Goal: Task Accomplishment & Management: Complete application form

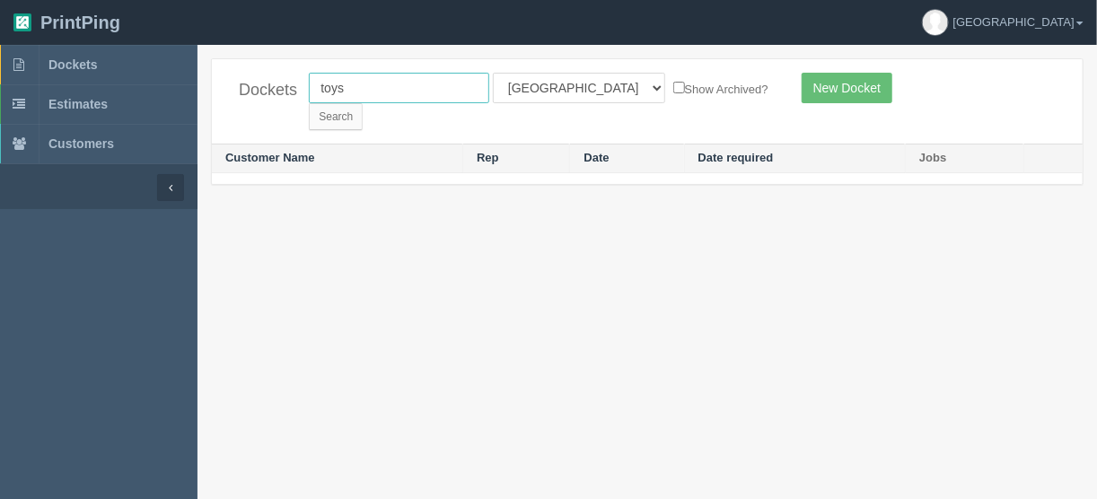
drag, startPoint x: 371, startPoint y: 85, endPoint x: 287, endPoint y: 97, distance: 84.3
click at [287, 90] on div "Dockets toys All Users Ali Ali Test 1 Aly Amy Ankit Arif Brandon Dan France Gre…" at bounding box center [647, 101] width 871 height 84
type input "thumbs"
click at [566, 87] on select "All Users Ali Ali Test 1 Aly Amy Ankit Arif Brandon Dan France Greg Jim Mark Ma…" at bounding box center [579, 88] width 172 height 31
select select
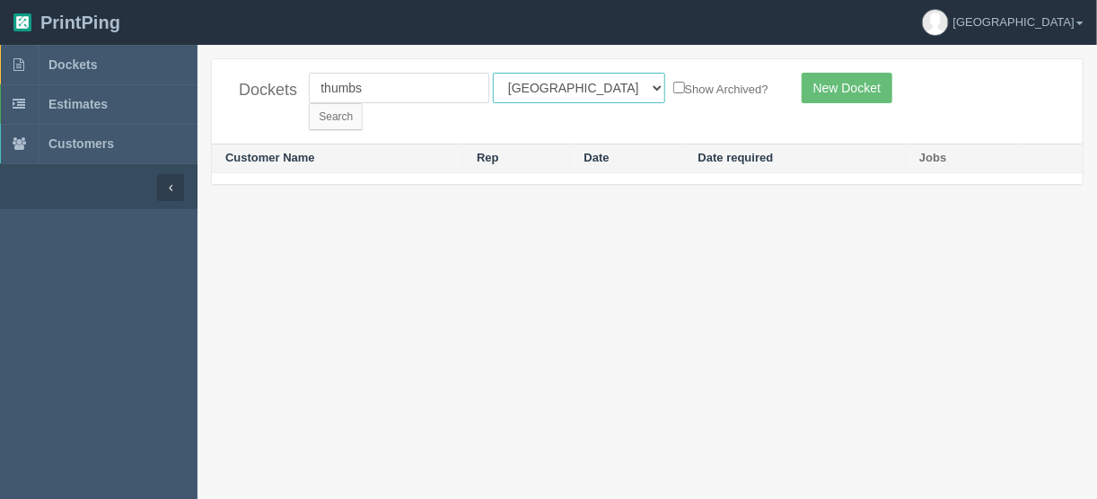
click at [493, 73] on select "All Users Ali Ali Test 1 Aly Amy Ankit Arif Brandon Dan France Greg Jim Mark Ma…" at bounding box center [579, 88] width 172 height 31
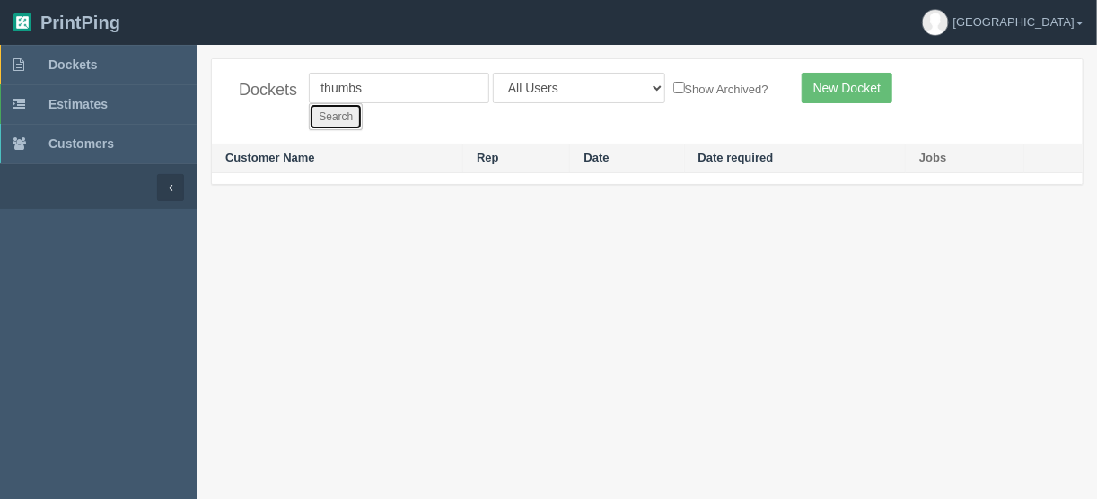
click at [363, 103] on input "Search" at bounding box center [336, 116] width 54 height 27
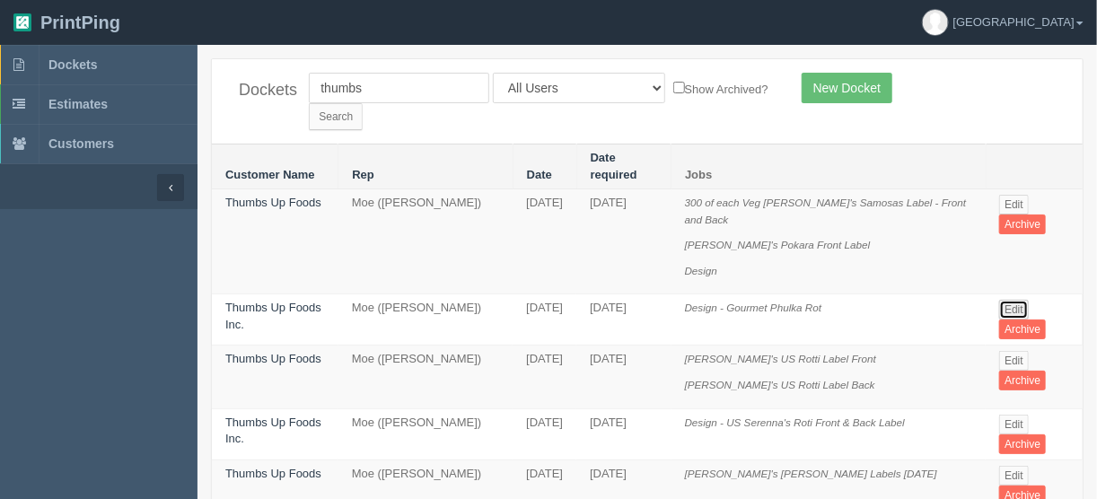
click at [1016, 300] on link "Edit" at bounding box center [1014, 310] width 30 height 20
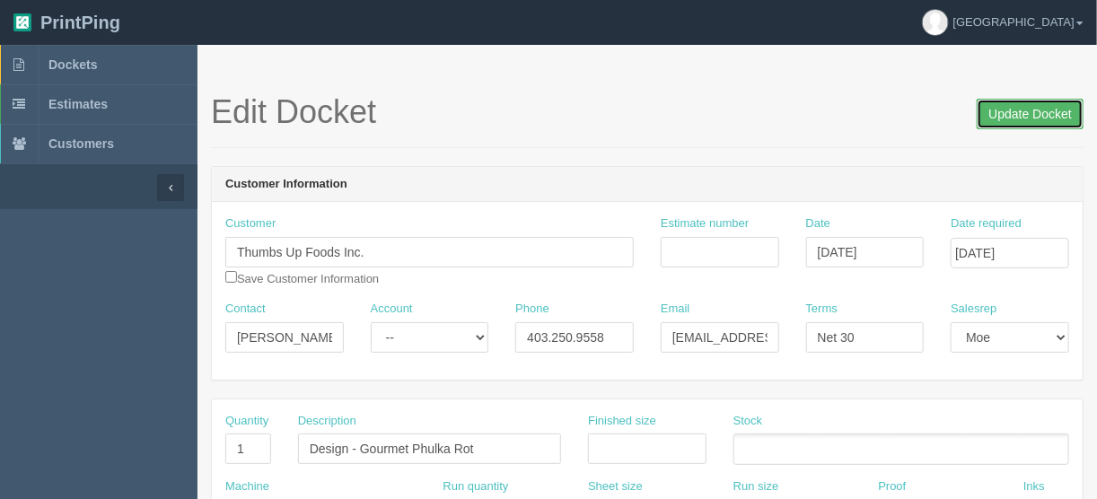
click at [1026, 113] on input "Update Docket" at bounding box center [1030, 114] width 107 height 31
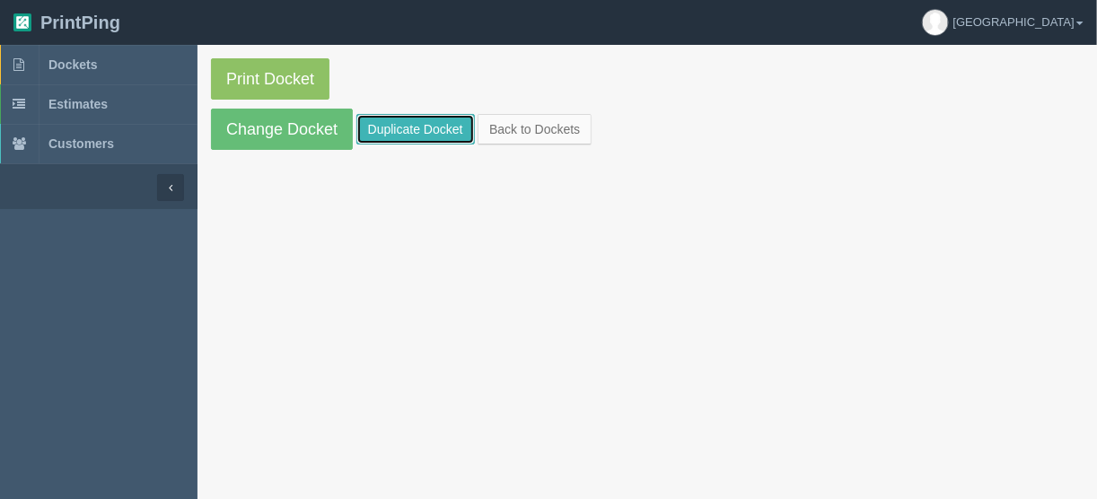
click at [408, 128] on link "Duplicate Docket" at bounding box center [415, 129] width 119 height 31
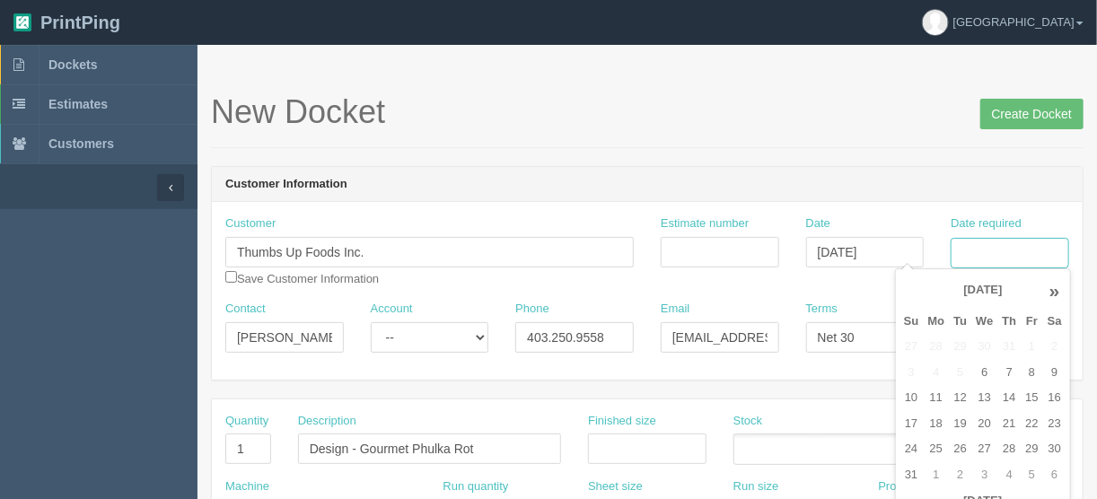
click at [972, 247] on input "Date required" at bounding box center [1010, 253] width 119 height 31
click at [954, 393] on td "12" at bounding box center [960, 398] width 22 height 26
click at [986, 399] on td "13" at bounding box center [984, 398] width 26 height 26
type input "[DATE]"
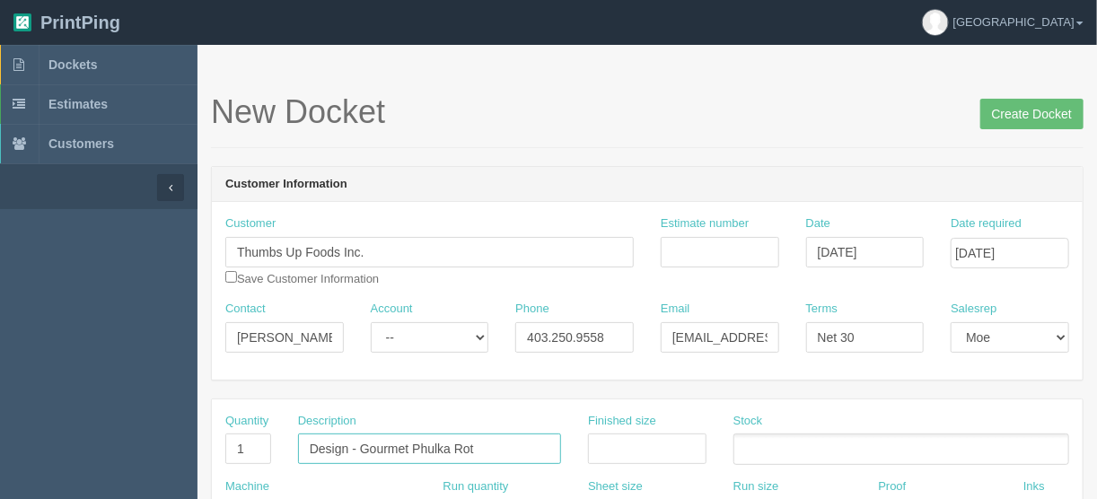
drag, startPoint x: 501, startPoint y: 453, endPoint x: 366, endPoint y: 446, distance: 134.9
click at [366, 446] on input "Design - Gourmet Phulka Rot" at bounding box center [429, 449] width 263 height 31
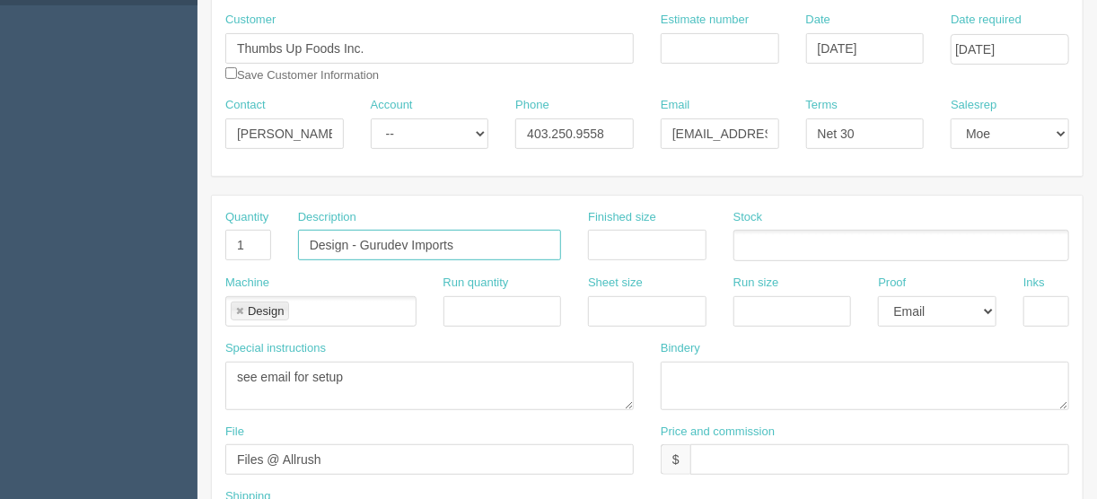
scroll to position [287, 0]
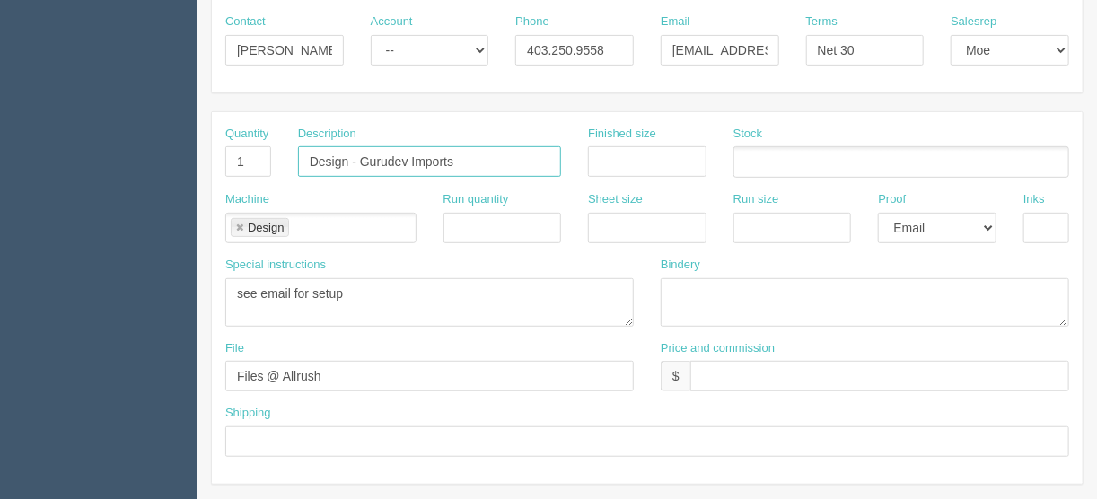
type input "Design - Gurudev Imports"
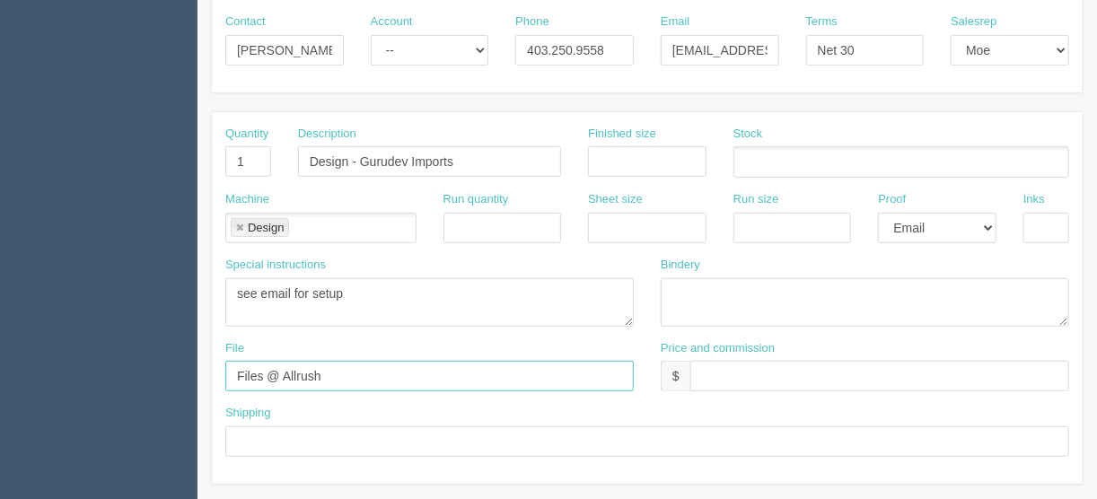
click at [321, 384] on input "Files @ Allrush" at bounding box center [429, 376] width 408 height 31
drag, startPoint x: 343, startPoint y: 377, endPoint x: 135, endPoint y: 385, distance: 208.4
type input "files@allrush.ca"
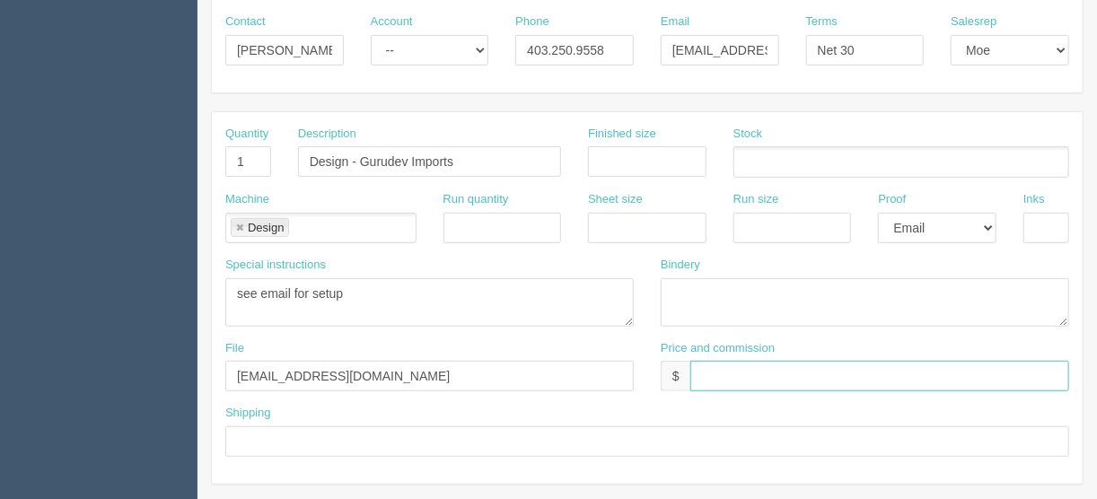
click at [713, 375] on input "text" at bounding box center [879, 376] width 379 height 31
type input "$_________________________________"
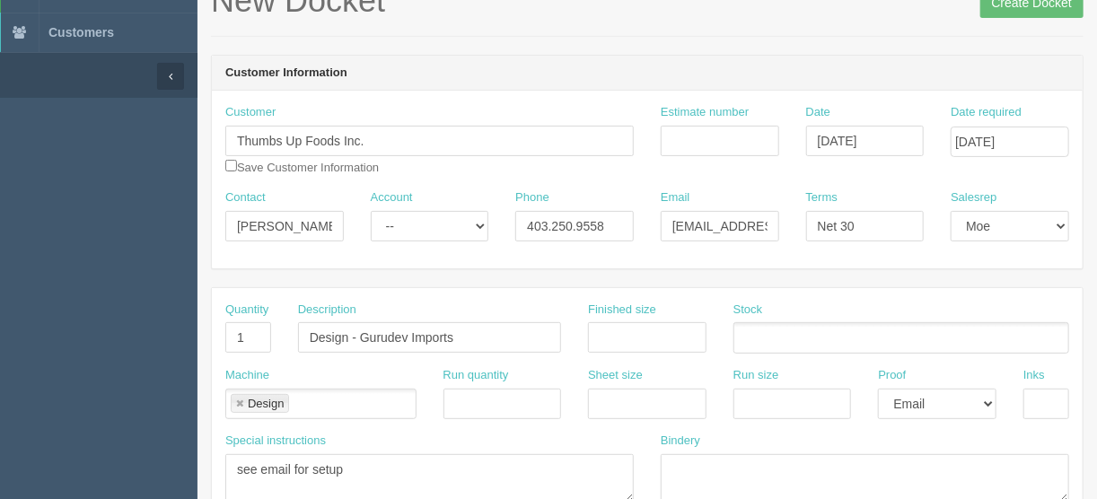
scroll to position [0, 0]
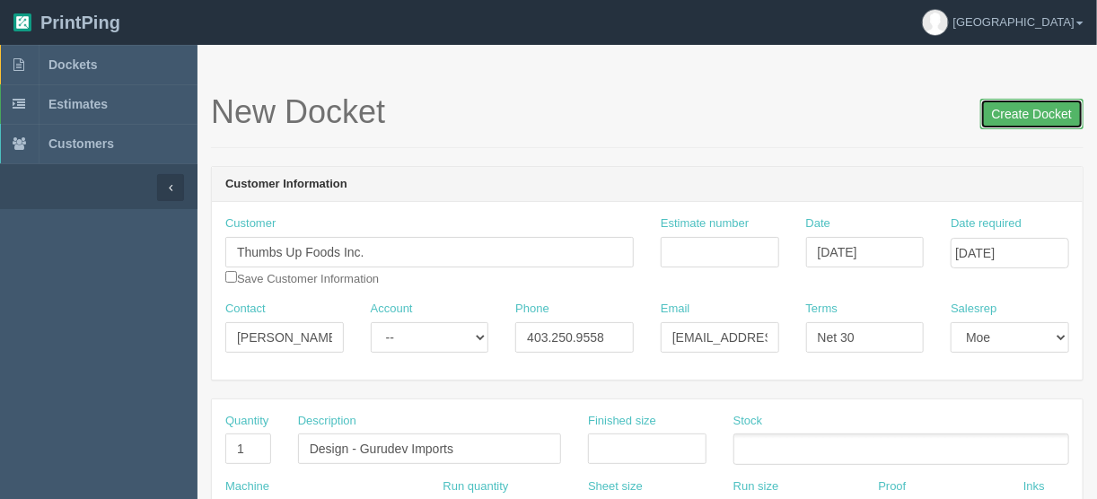
click at [1015, 112] on input "Create Docket" at bounding box center [1031, 114] width 103 height 31
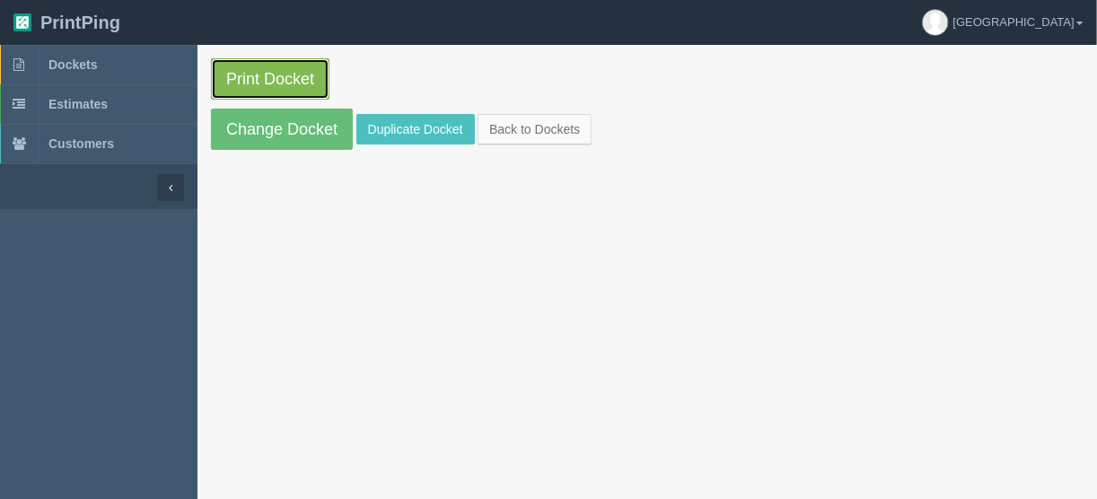
click at [283, 74] on link "Print Docket" at bounding box center [270, 78] width 119 height 41
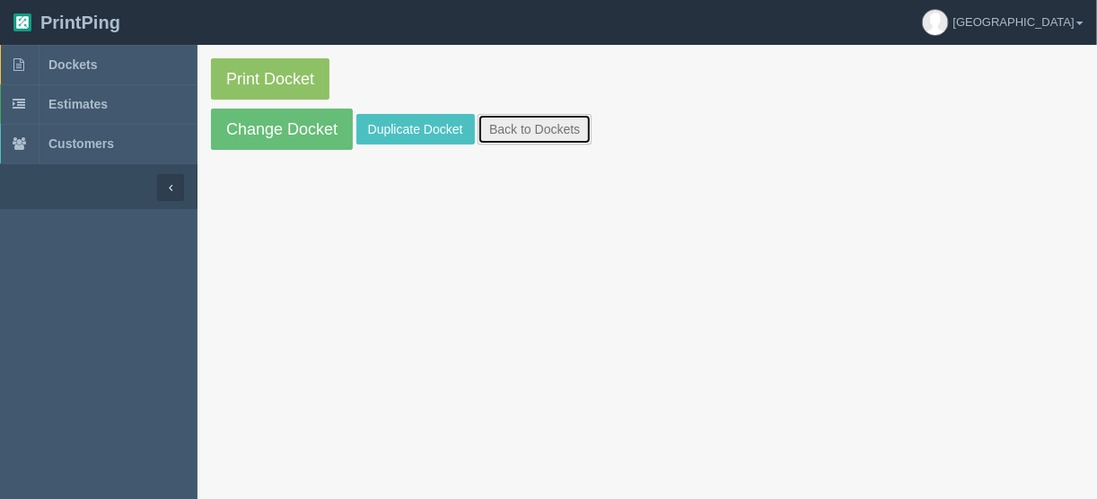
click at [533, 128] on link "Back to Dockets" at bounding box center [535, 129] width 114 height 31
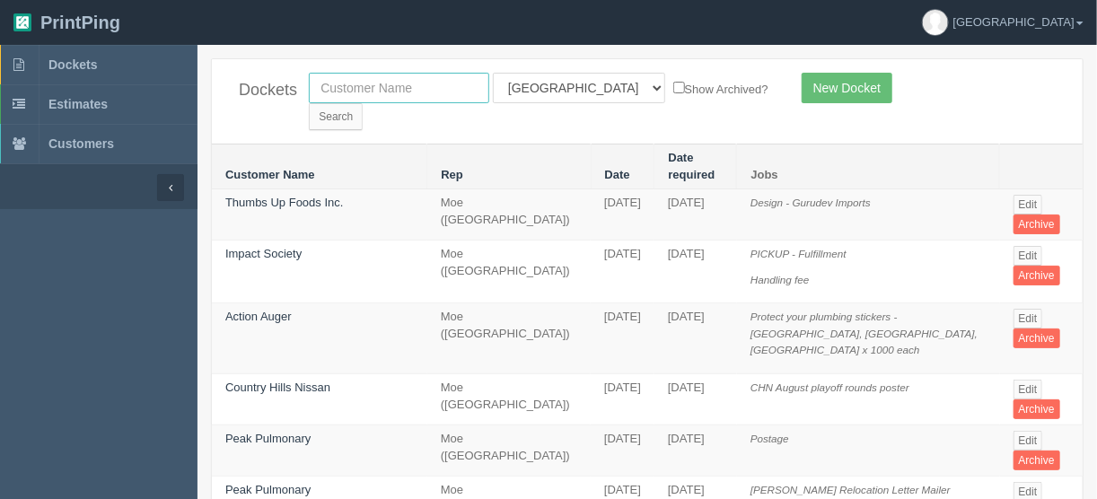
click at [342, 81] on input "text" at bounding box center [399, 88] width 180 height 31
type input "gurudev"
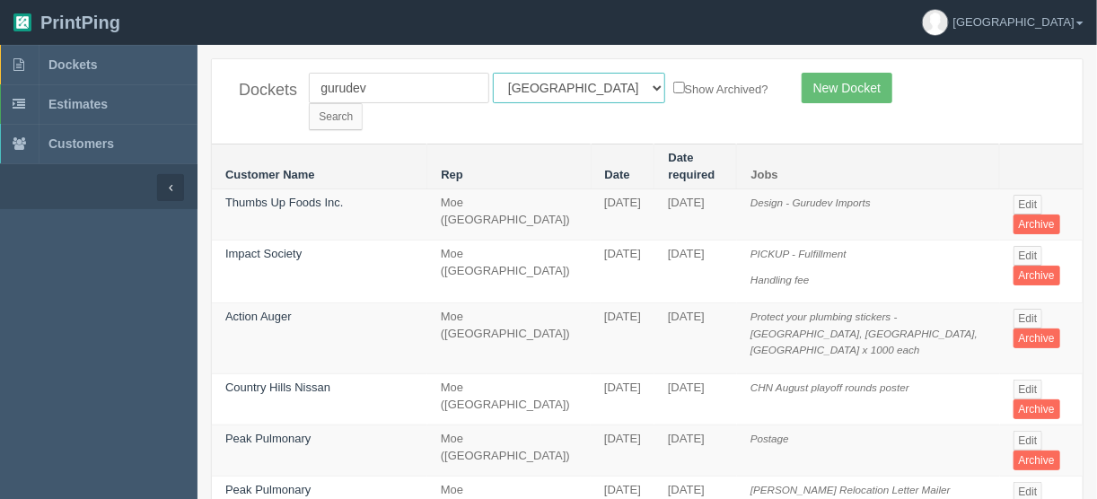
click at [572, 85] on select "All Users Ali Ali Test 1 Aly Amy Ankit Arif Brandon Dan France Greg Jim Mark Ma…" at bounding box center [579, 88] width 172 height 31
select select
click at [493, 73] on select "All Users Ali Ali Test 1 Aly Amy Ankit Arif Brandon Dan France Greg Jim Mark Ma…" at bounding box center [579, 88] width 172 height 31
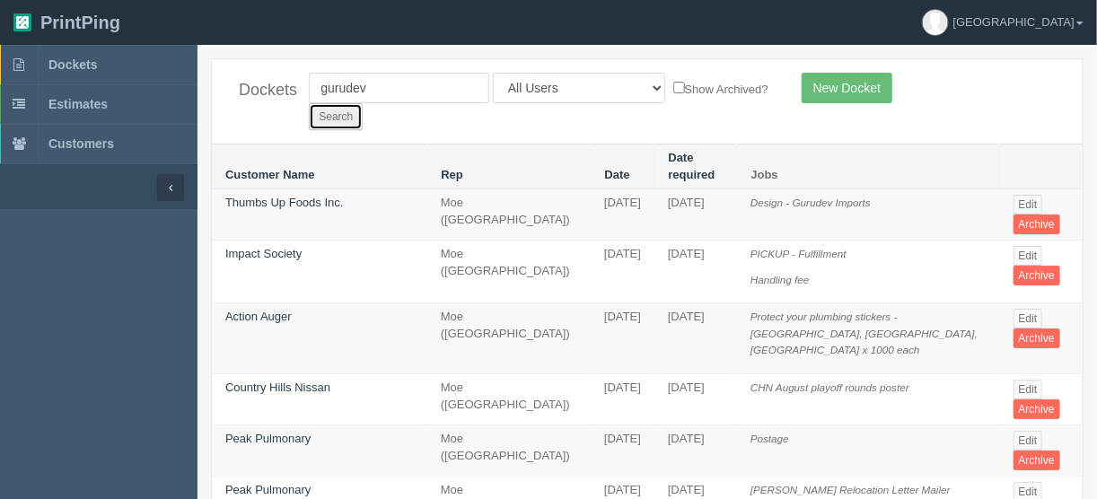
click at [363, 103] on input "Search" at bounding box center [336, 116] width 54 height 27
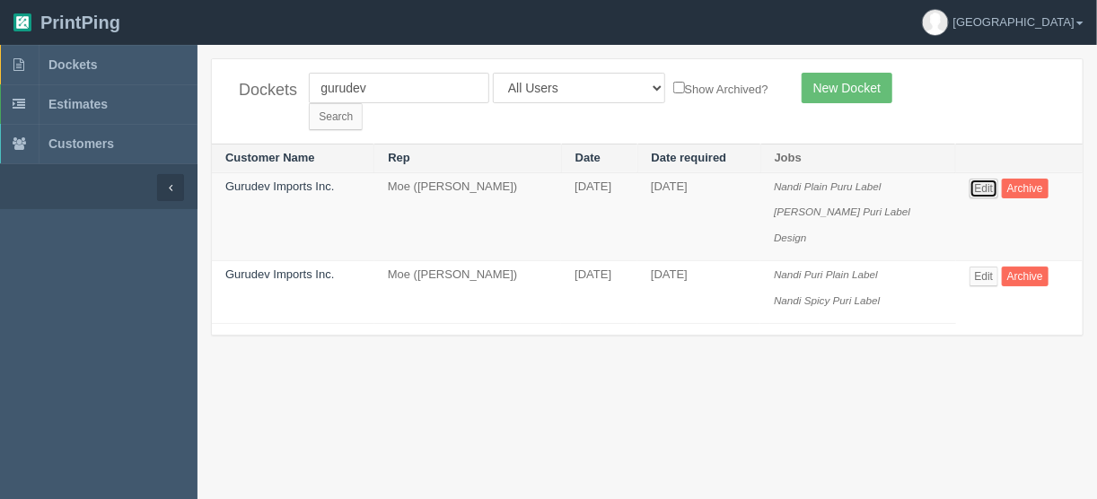
click at [979, 179] on link "Edit" at bounding box center [985, 189] width 30 height 20
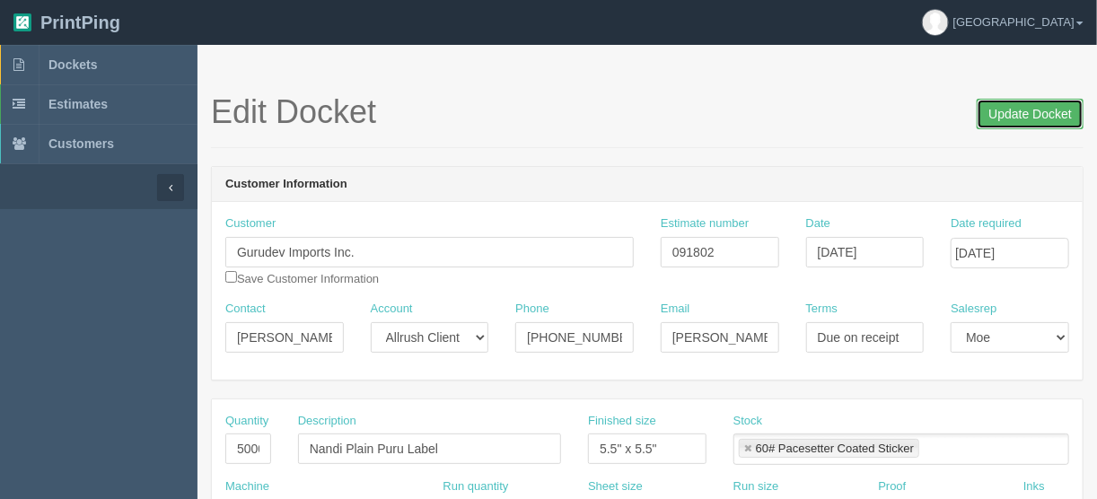
click at [1029, 113] on input "Update Docket" at bounding box center [1030, 114] width 107 height 31
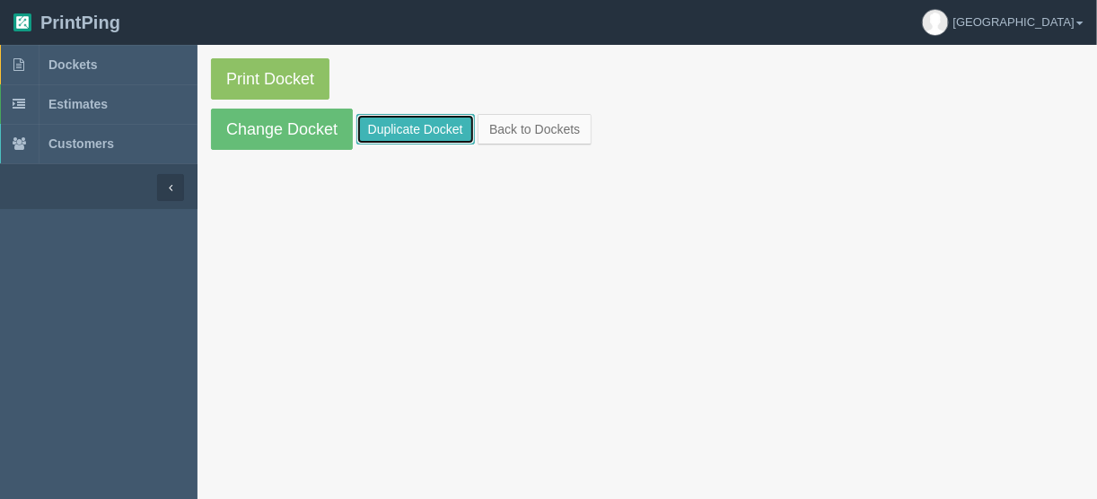
click at [432, 124] on link "Duplicate Docket" at bounding box center [415, 129] width 119 height 31
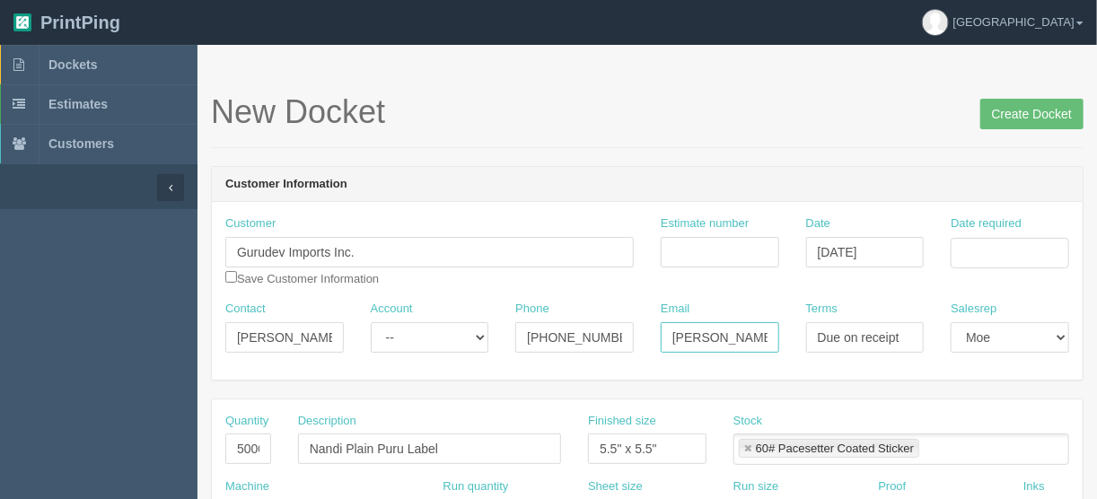
scroll to position [0, 64]
drag, startPoint x: 668, startPoint y: 339, endPoint x: 790, endPoint y: 339, distance: 122.1
click at [790, 339] on div "Email [PERSON_NAME] ([EMAIL_ADDRESS][PERSON_NAME][DOMAIN_NAME])" at bounding box center [719, 334] width 145 height 66
type input "[EMAIL_ADDRESS][DOMAIN_NAME]"
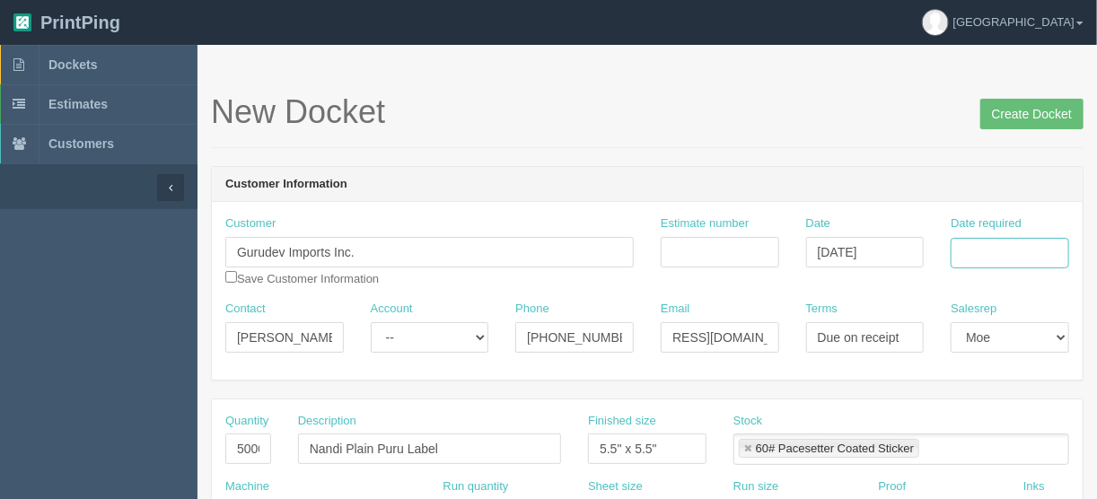
drag, startPoint x: 990, startPoint y: 247, endPoint x: 976, endPoint y: 253, distance: 15.7
click at [990, 247] on input "Date required" at bounding box center [1010, 253] width 119 height 31
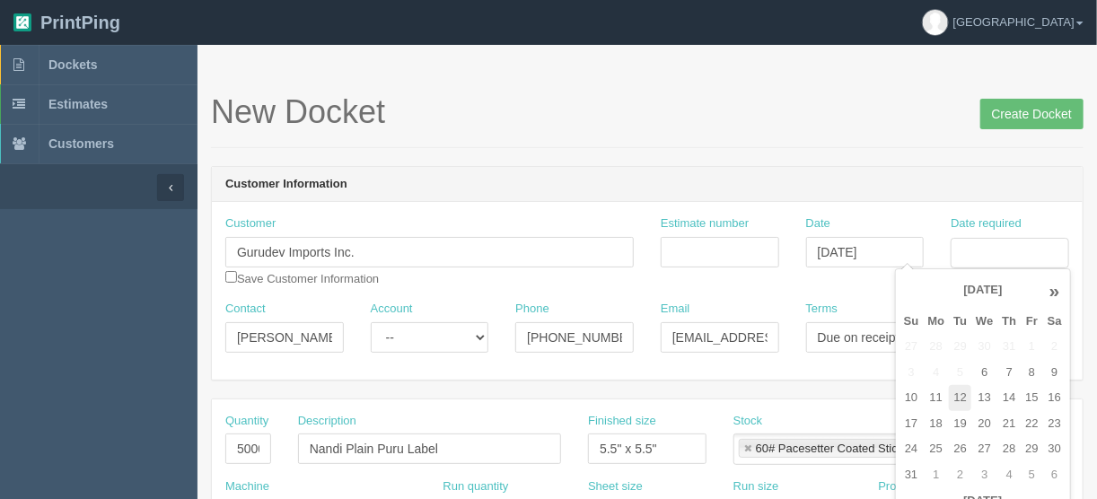
click at [962, 397] on td "12" at bounding box center [960, 398] width 22 height 26
click at [982, 399] on td "13" at bounding box center [984, 398] width 26 height 26
type input "[DATE]"
drag, startPoint x: 655, startPoint y: 120, endPoint x: 641, endPoint y: 120, distance: 14.4
click at [655, 119] on h1 "New Docket Create Docket" at bounding box center [647, 112] width 873 height 36
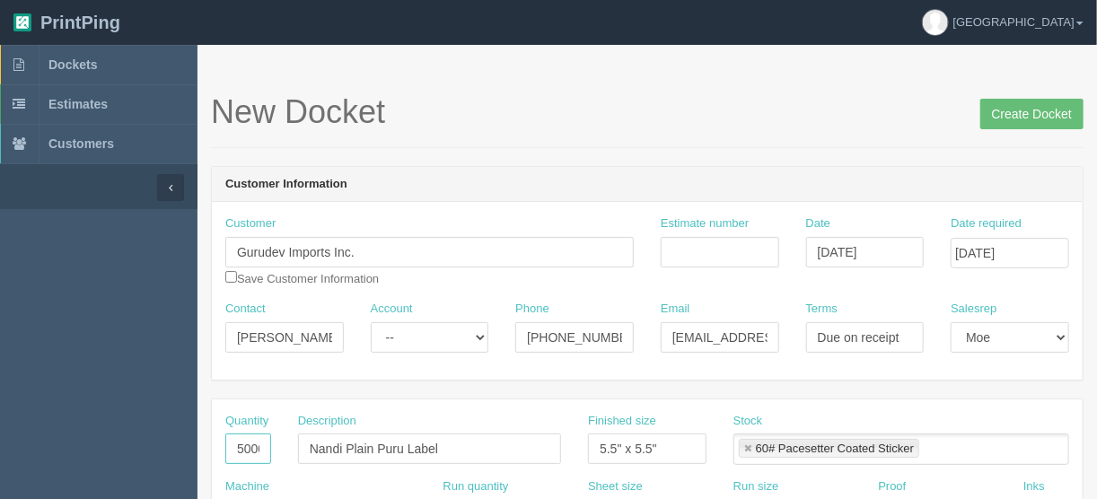
click at [243, 448] on input "5000" at bounding box center [248, 449] width 46 height 31
type input "6000"
drag, startPoint x: 415, startPoint y: 450, endPoint x: 314, endPoint y: 490, distance: 108.4
click at [414, 450] on input "Nandi Plain Puru Label" at bounding box center [429, 449] width 263 height 31
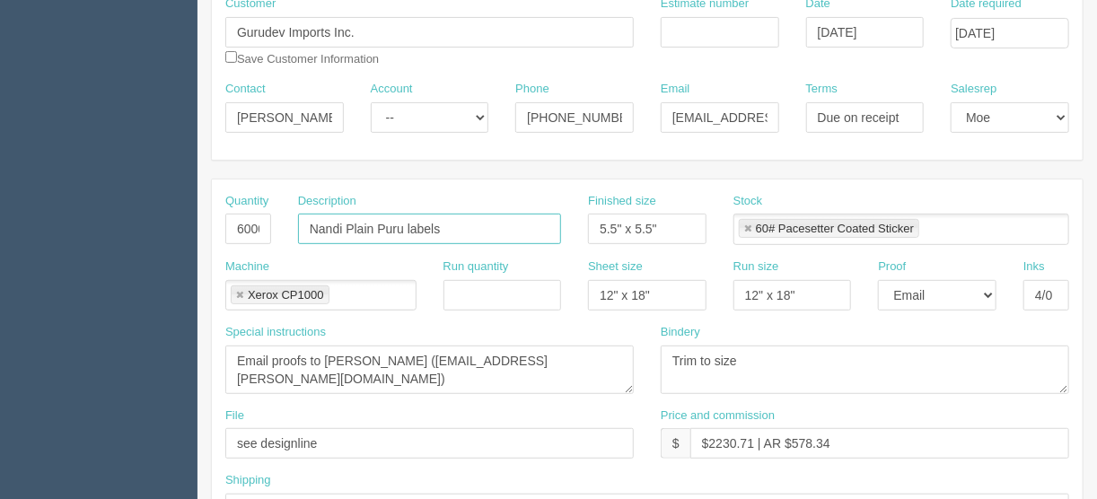
scroll to position [431, 0]
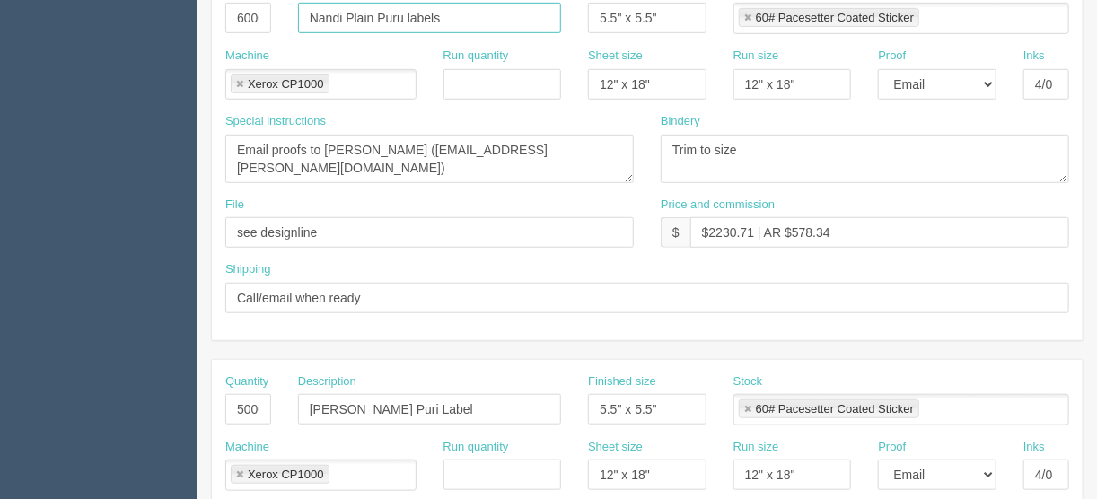
type input "Nandi Plain Puru labels"
click at [239, 405] on input "5000" at bounding box center [248, 409] width 46 height 31
type input "4000"
click at [423, 406] on input "Nandi Masala Puri Label" at bounding box center [429, 409] width 263 height 31
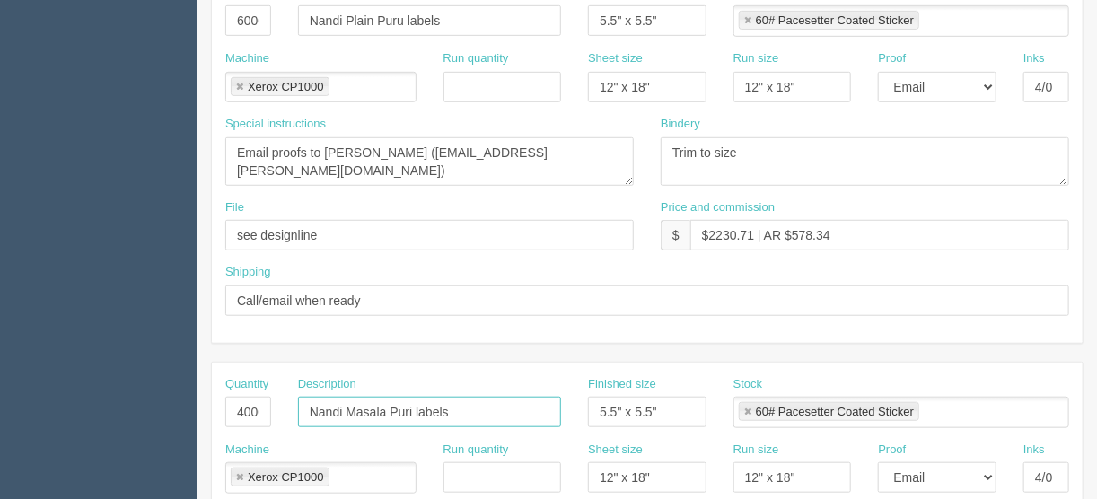
scroll to position [359, 0]
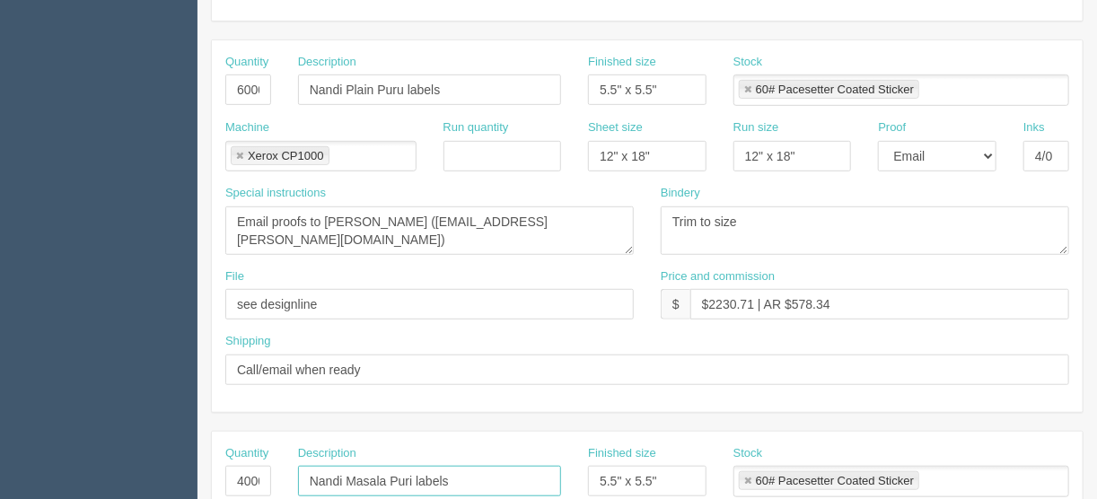
type input "Nandi Masala Puri labels"
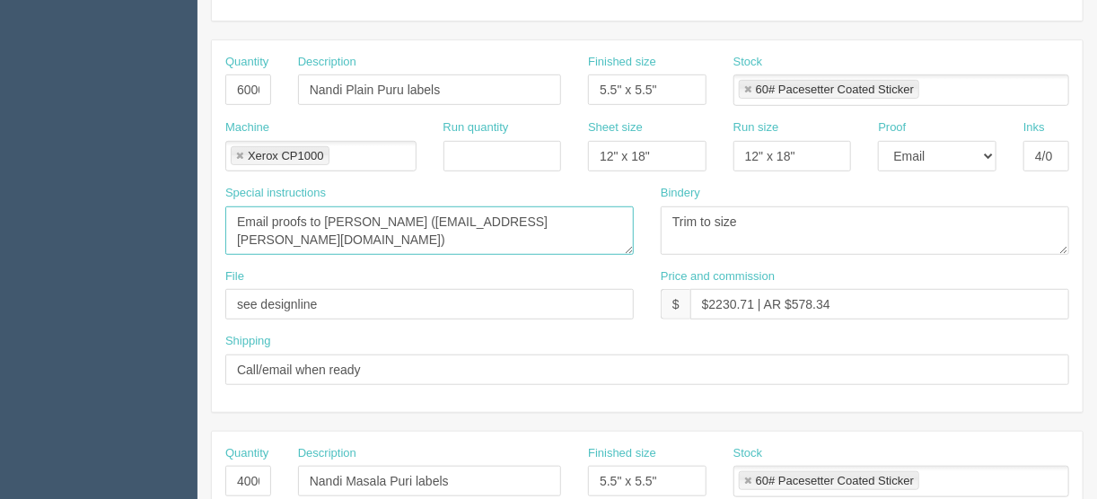
drag, startPoint x: 491, startPoint y: 215, endPoint x: 197, endPoint y: 230, distance: 294.8
click at [198, 230] on section "New Docket Create Docket Customer Information Customer Gurudev Imports Inc. Sav…" at bounding box center [648, 479] width 900 height 1586
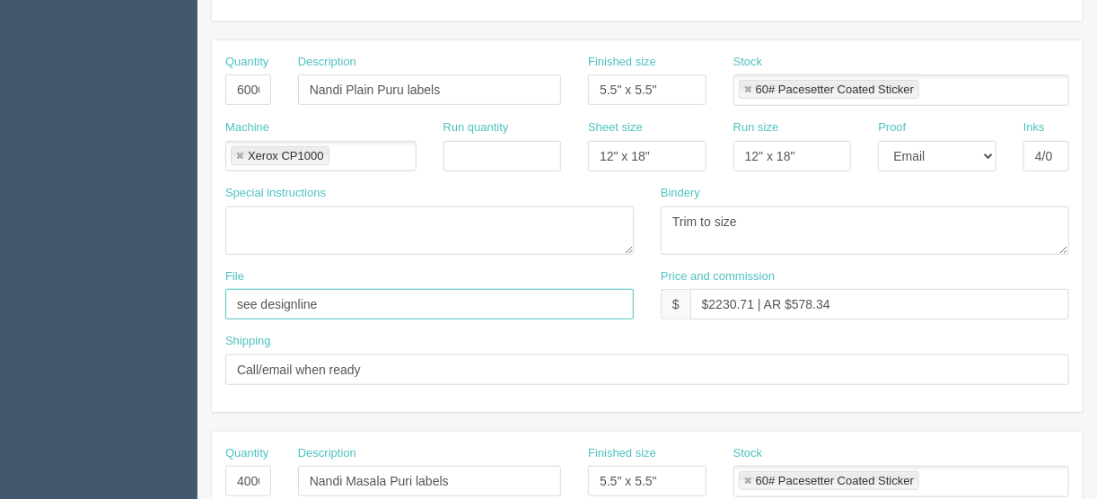
drag, startPoint x: 339, startPoint y: 304, endPoint x: 193, endPoint y: 301, distance: 146.4
click at [193, 301] on section "Dockets Estimates Customers" at bounding box center [548, 479] width 1097 height 1586
type input "Client files"
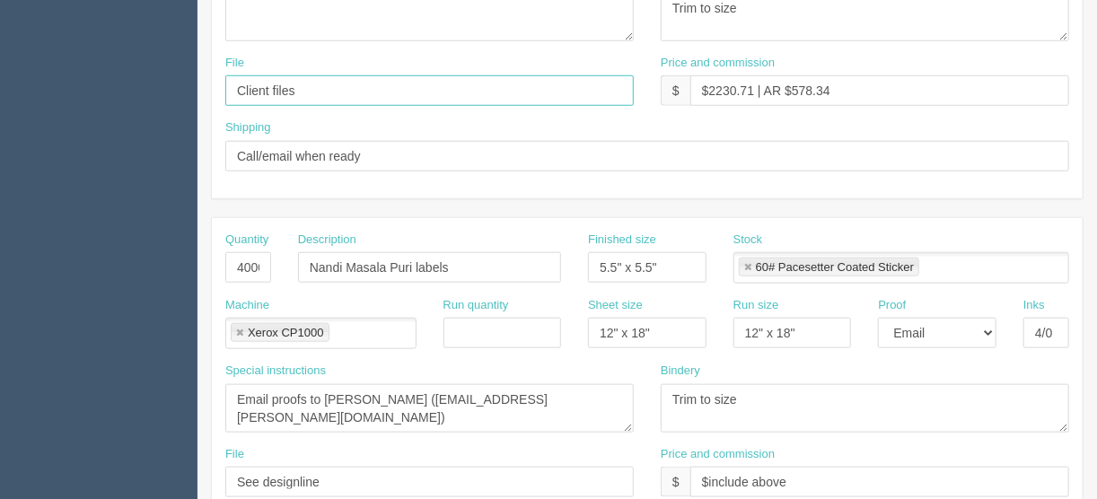
scroll to position [646, 0]
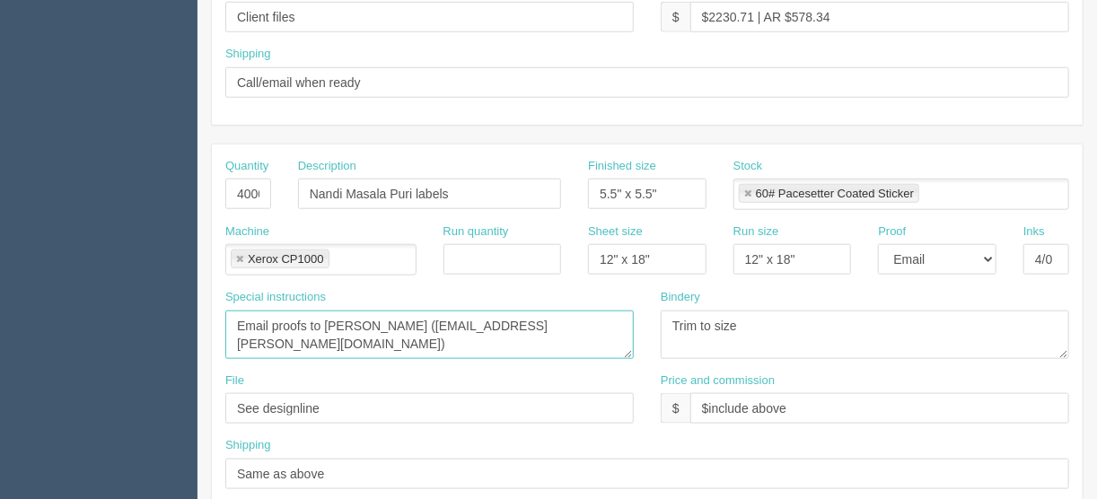
drag, startPoint x: 539, startPoint y: 325, endPoint x: 172, endPoint y: 336, distance: 366.5
click at [172, 336] on section "Dockets Estimates Customers" at bounding box center [548, 191] width 1097 height 1586
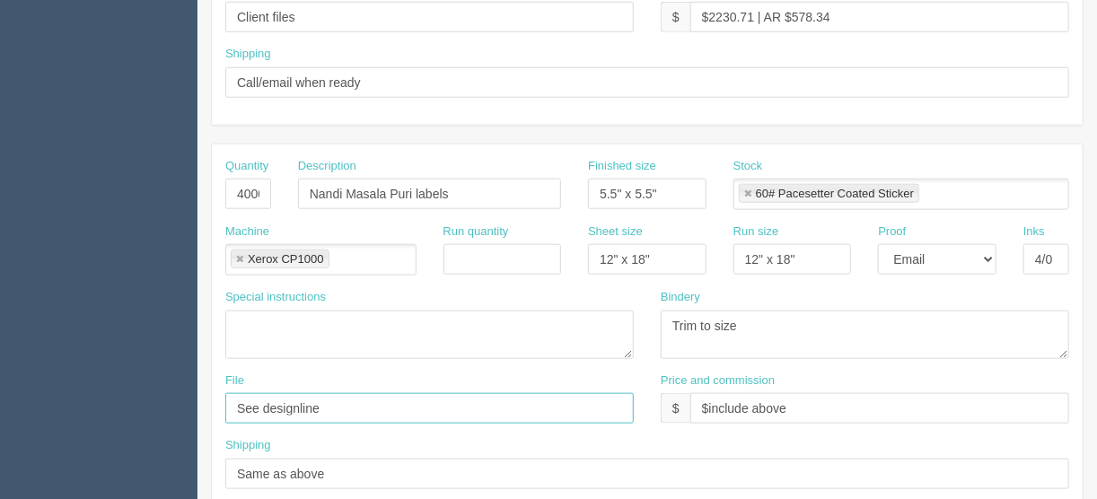
drag, startPoint x: 336, startPoint y: 405, endPoint x: 191, endPoint y: 409, distance: 144.6
click at [191, 409] on section "Dockets Estimates Customers" at bounding box center [548, 191] width 1097 height 1586
type input "Client files"
click at [991, 255] on select "-- Email Hard Copy" at bounding box center [937, 259] width 119 height 31
select select "Hard Copy"
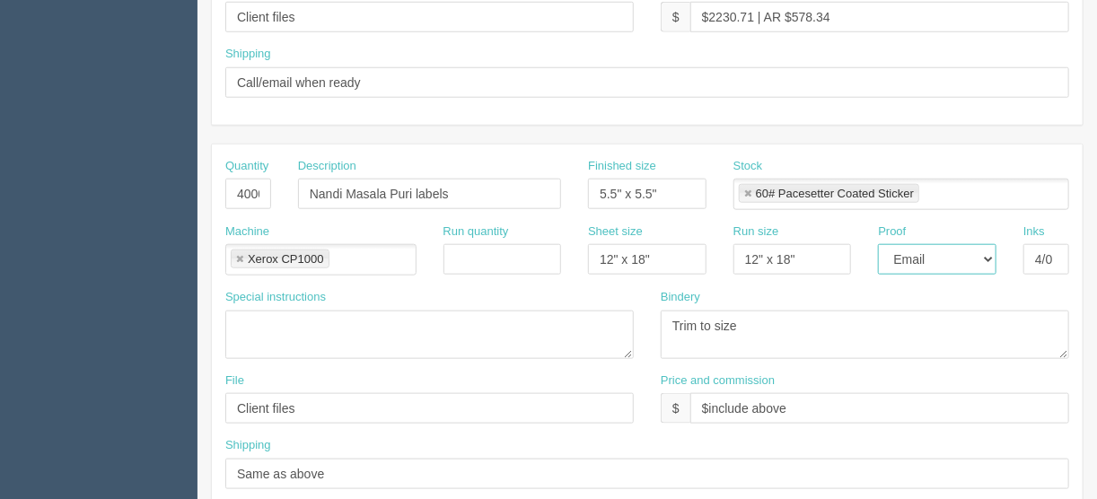
click at [878, 244] on select "-- Email Hard Copy" at bounding box center [937, 259] width 119 height 31
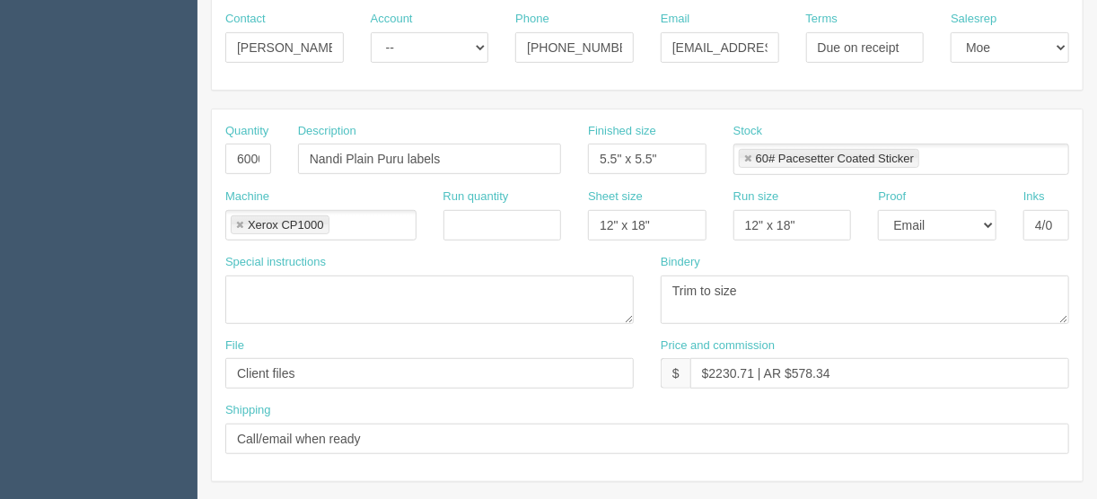
scroll to position [287, 0]
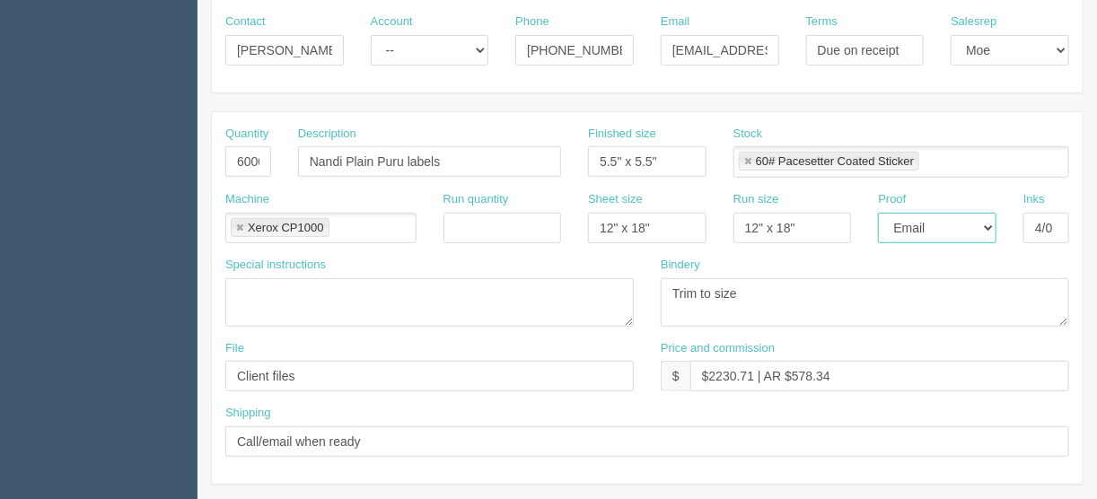
click at [990, 226] on select "-- Email Hard Copy" at bounding box center [937, 228] width 119 height 31
select select "Hard Copy"
click at [878, 213] on select "-- Email Hard Copy" at bounding box center [937, 228] width 119 height 31
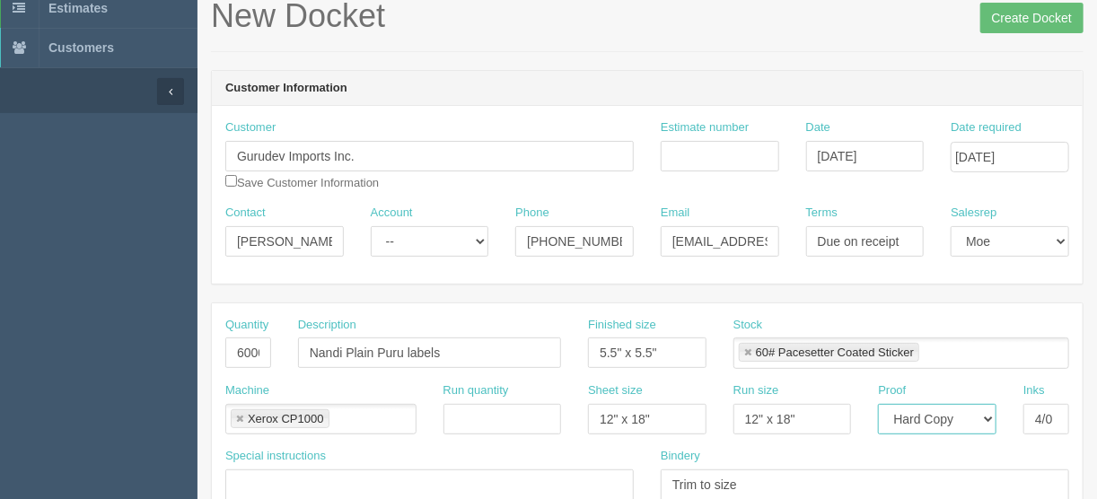
scroll to position [72, 0]
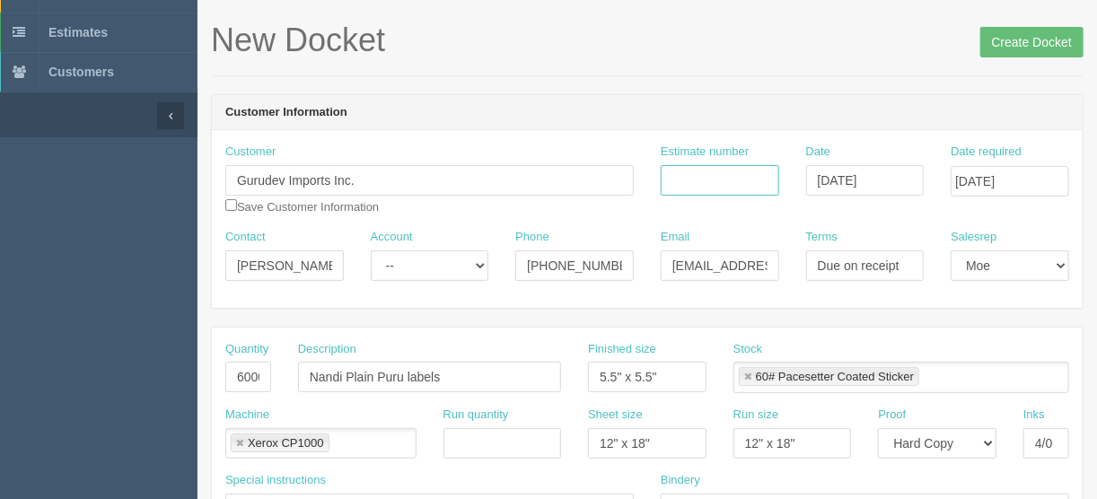
click at [711, 182] on input "Estimate number" at bounding box center [720, 180] width 119 height 31
type input "091802"
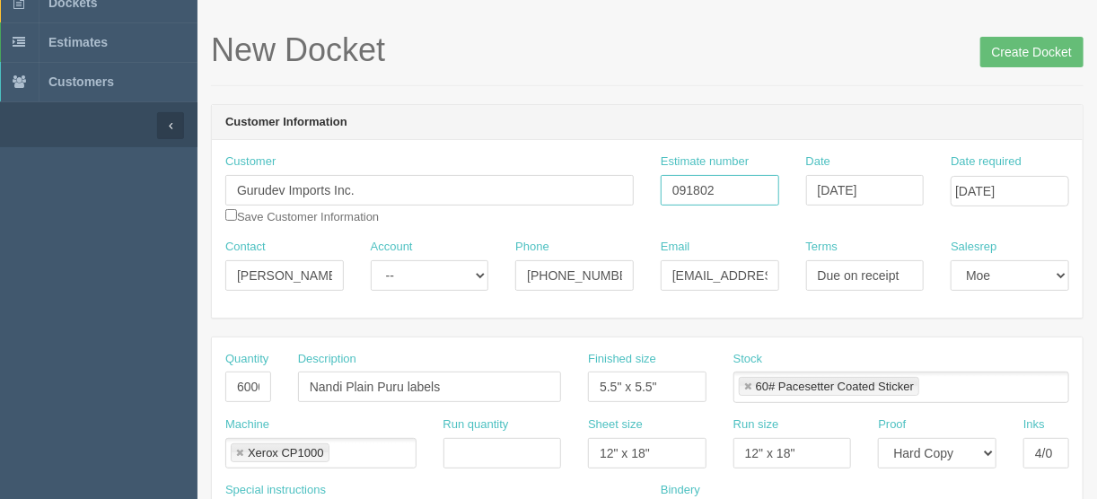
scroll to position [0, 0]
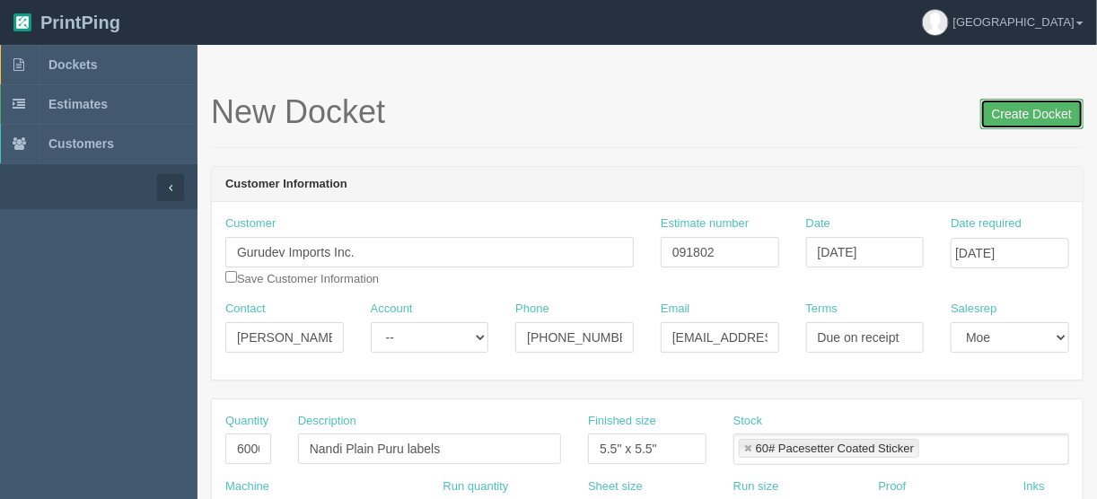
click at [1033, 111] on input "Create Docket" at bounding box center [1031, 114] width 103 height 31
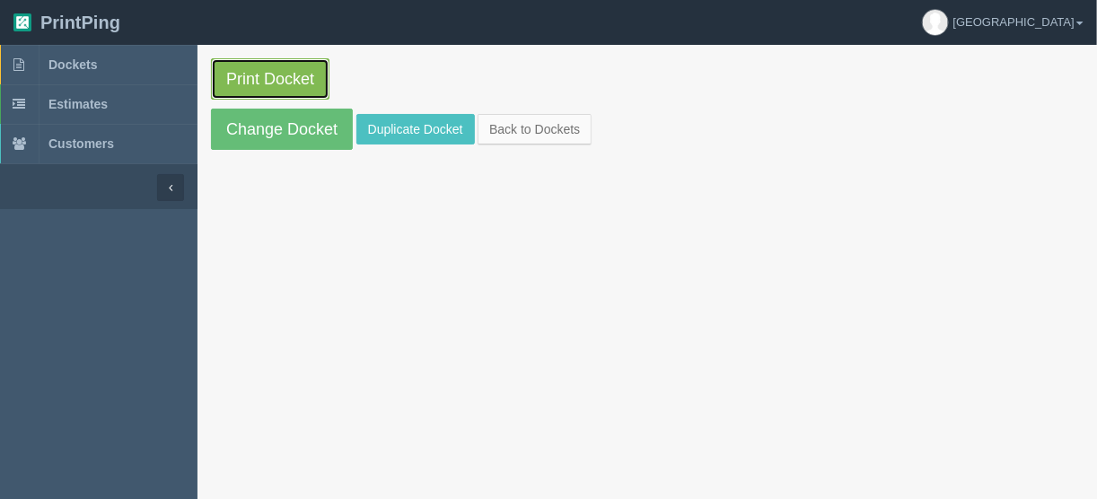
click at [282, 79] on link "Print Docket" at bounding box center [270, 78] width 119 height 41
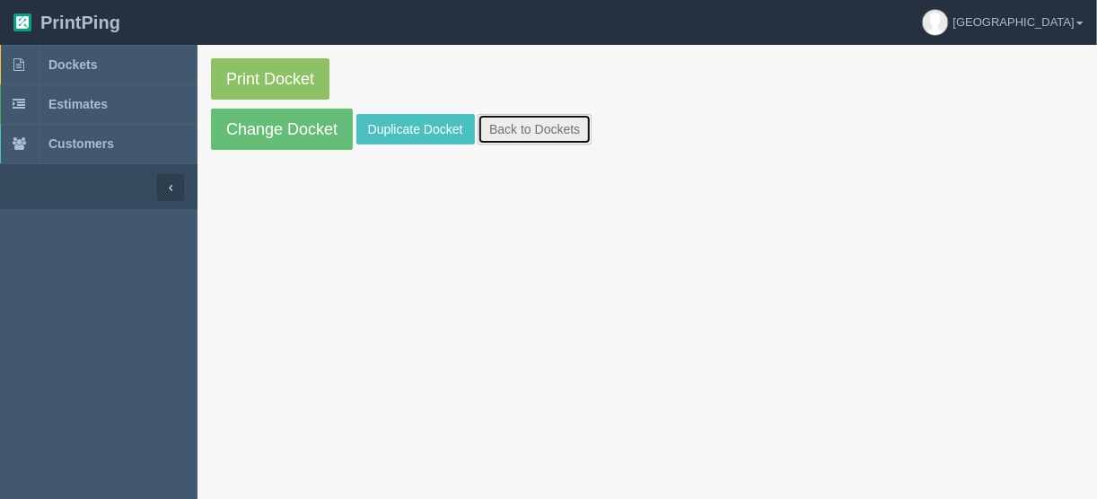
click at [544, 128] on link "Back to Dockets" at bounding box center [535, 129] width 114 height 31
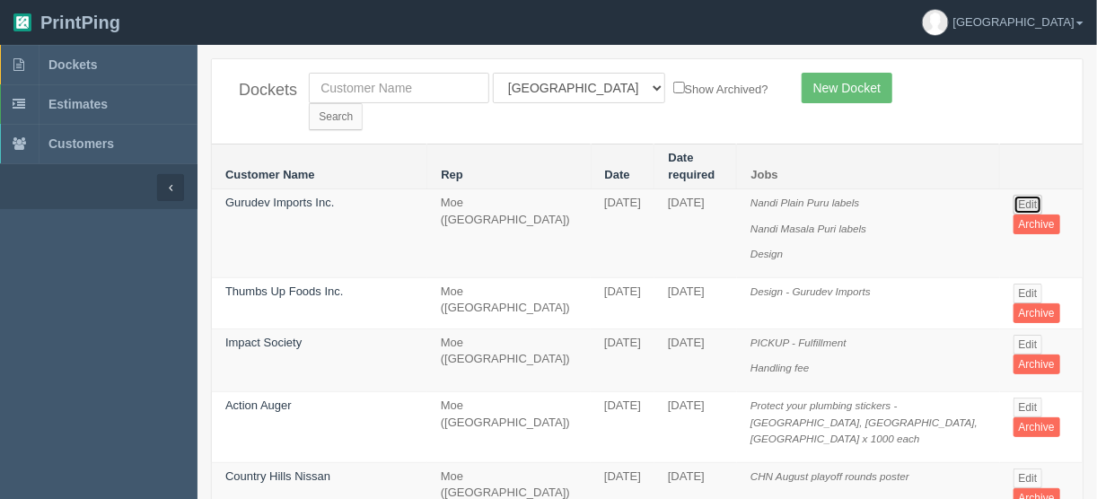
click at [1023, 195] on link "Edit" at bounding box center [1029, 205] width 30 height 20
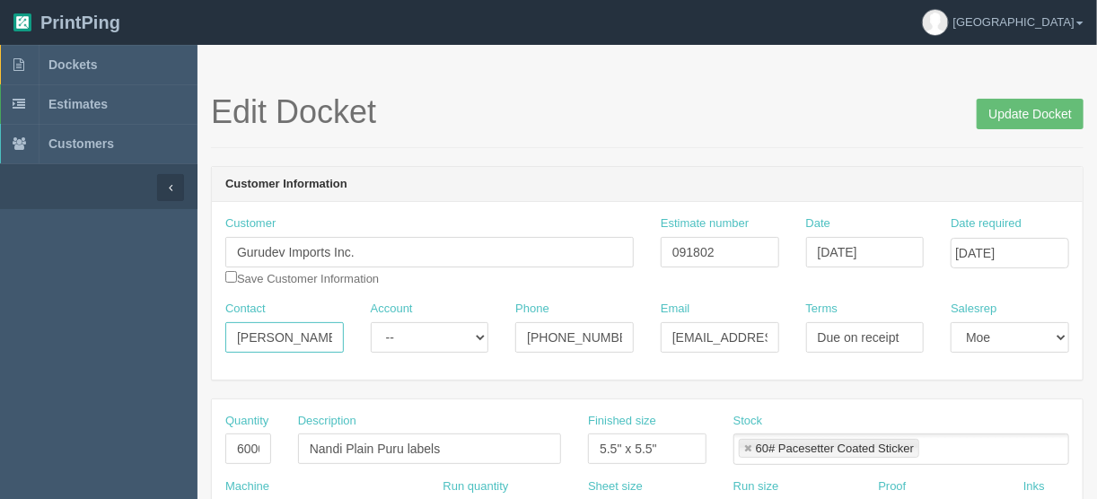
click at [292, 335] on input "Fauzia" at bounding box center [284, 337] width 119 height 31
type input "[PERSON_NAME] / Sagar"
click at [488, 204] on div "Customer Gurudev Imports Inc. Save Customer Information Estimate number 091802 …" at bounding box center [647, 291] width 871 height 178
click at [402, 447] on input "Nandi Plain Puru labels" at bounding box center [429, 449] width 263 height 31
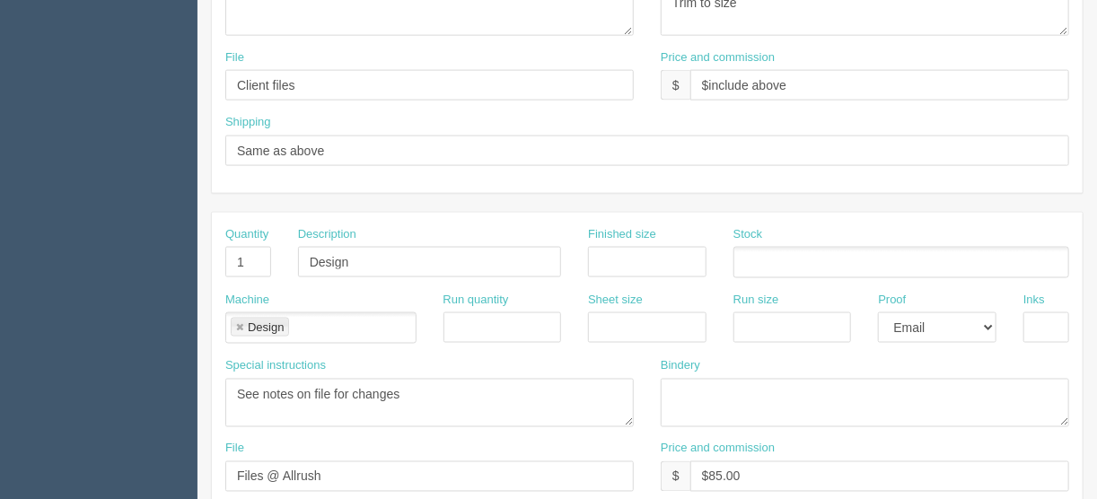
scroll to position [1006, 0]
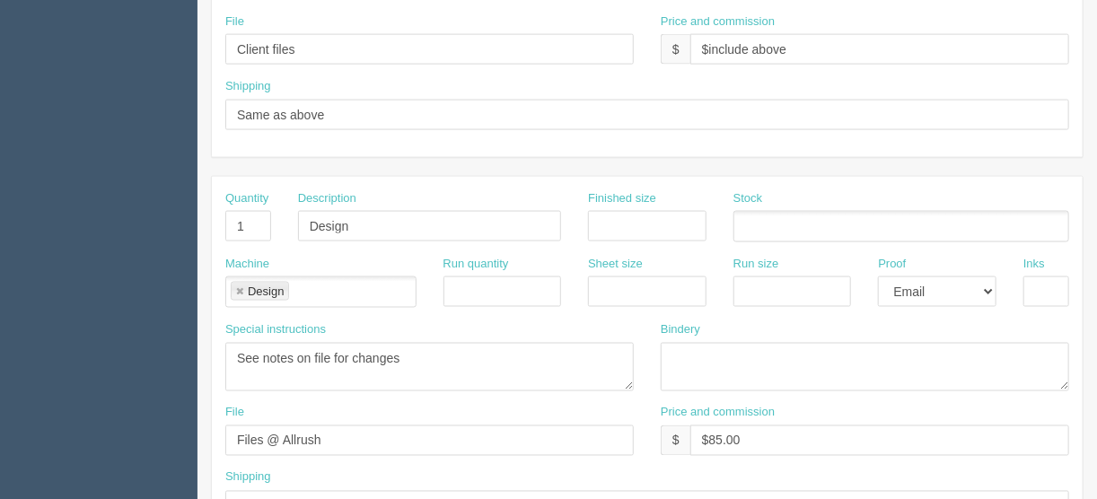
type input "Nandi Plain Puri labels"
drag, startPoint x: 259, startPoint y: 212, endPoint x: 201, endPoint y: 223, distance: 59.3
drag, startPoint x: 356, startPoint y: 219, endPoint x: 228, endPoint y: 232, distance: 128.1
click at [228, 232] on div "Quantity Description Design Finished size Stock" at bounding box center [647, 223] width 871 height 66
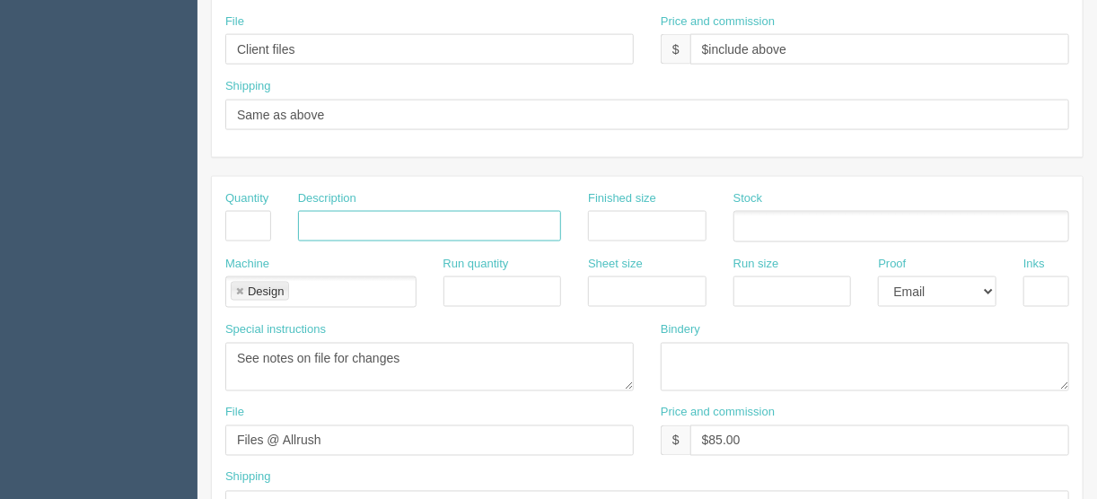
click at [242, 286] on link at bounding box center [239, 292] width 11 height 12
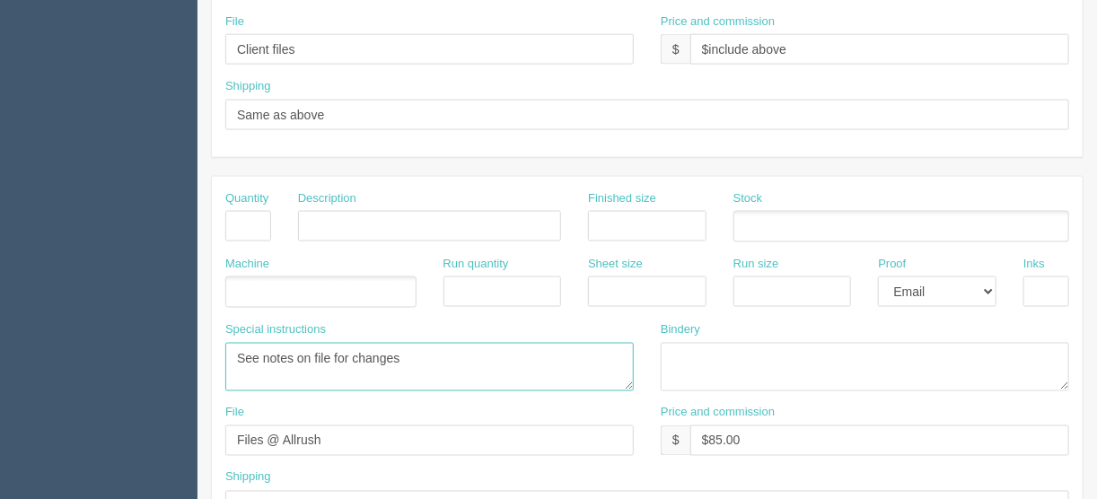
drag, startPoint x: 422, startPoint y: 351, endPoint x: 152, endPoint y: 362, distance: 270.5
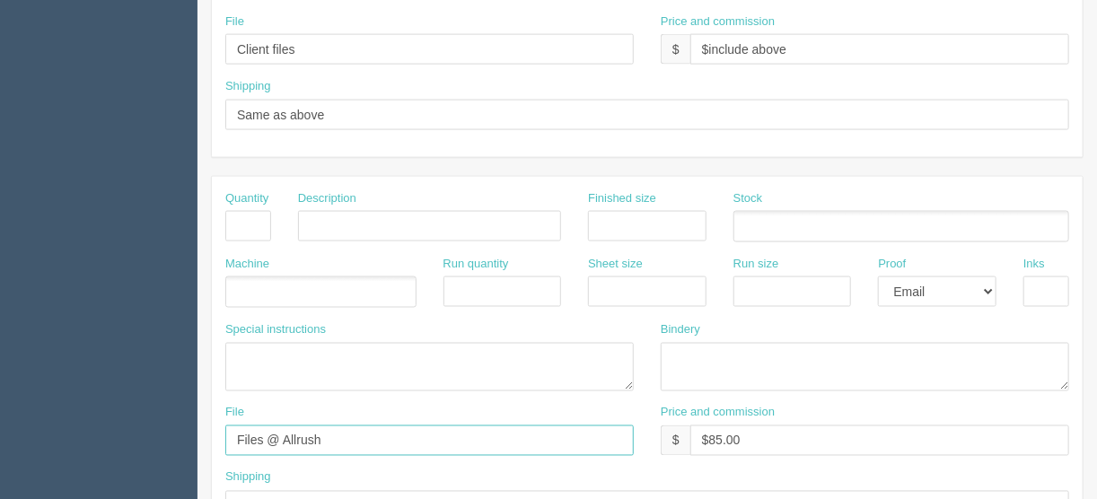
drag, startPoint x: 164, startPoint y: 424, endPoint x: 181, endPoint y: 428, distance: 17.6
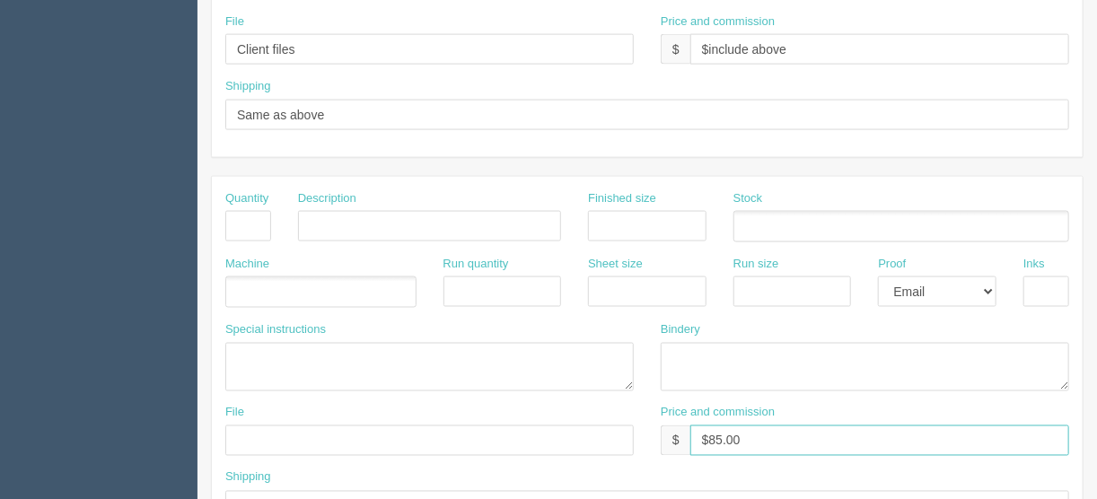
drag, startPoint x: 777, startPoint y: 437, endPoint x: 585, endPoint y: 426, distance: 191.6
click at [585, 426] on div "File Price and commission $ $85.00" at bounding box center [647, 438] width 871 height 66
click at [991, 284] on select "-- Email Hard Copy" at bounding box center [937, 292] width 119 height 31
click at [989, 286] on select "-- Email Hard Copy" at bounding box center [937, 292] width 119 height 31
select select
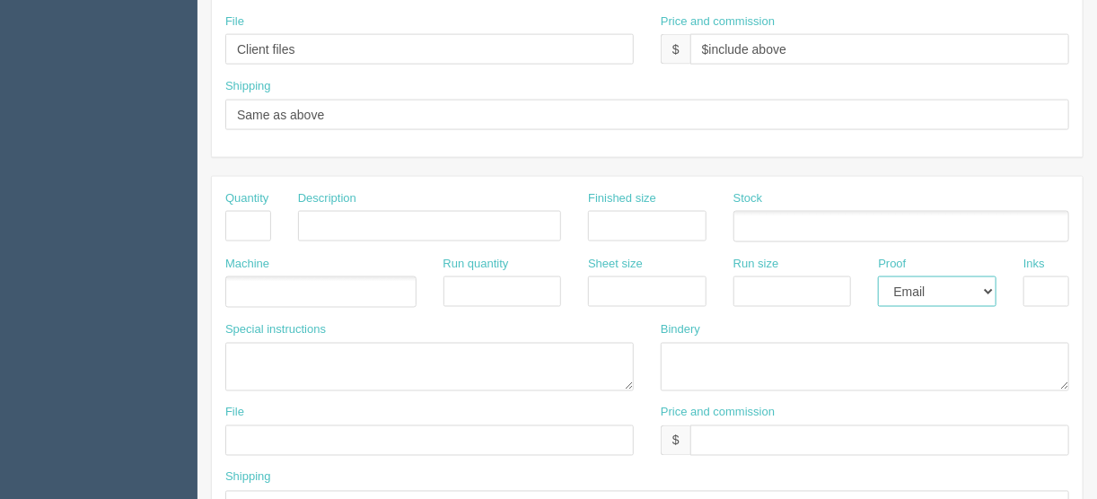
click at [878, 277] on select "-- Email Hard Copy" at bounding box center [937, 292] width 119 height 31
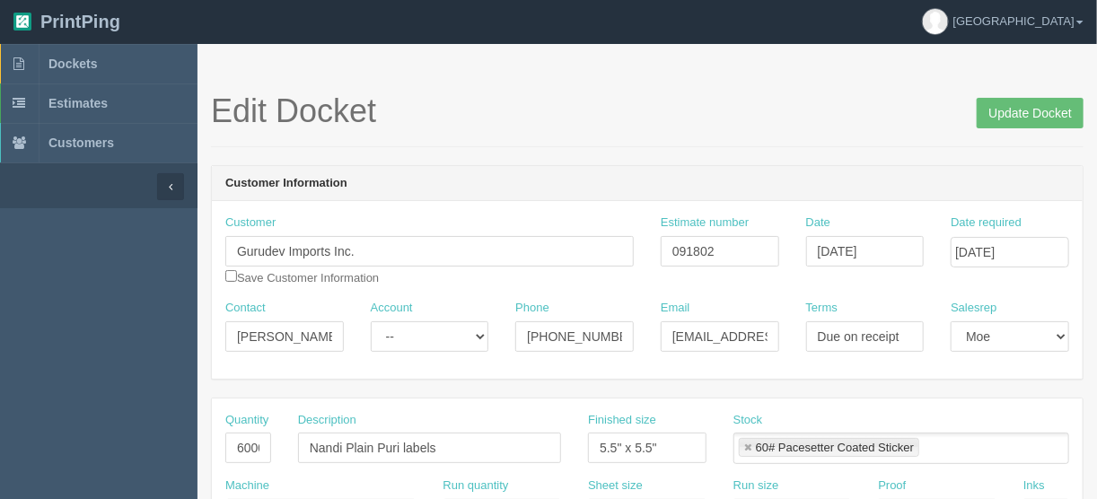
scroll to position [0, 0]
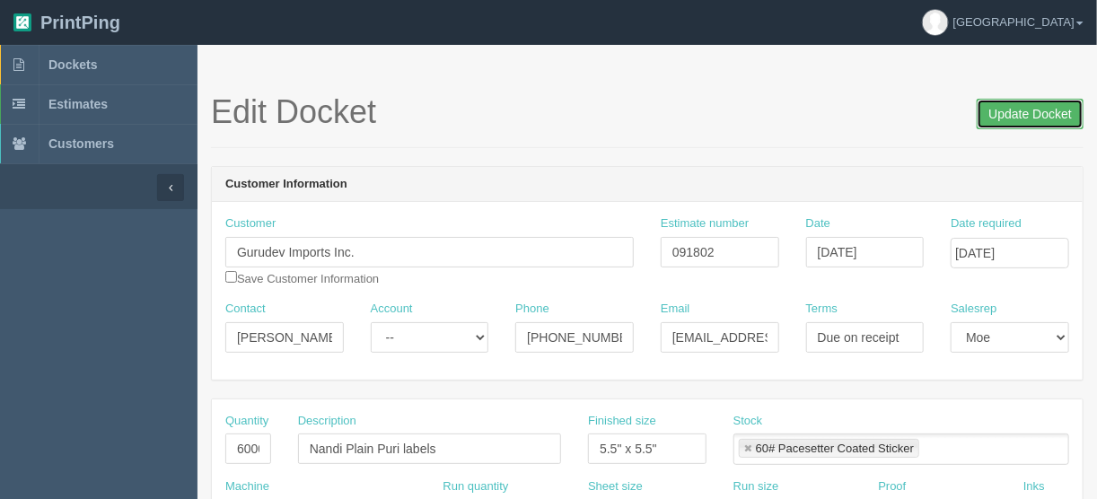
click at [1027, 108] on input "Update Docket" at bounding box center [1030, 114] width 107 height 31
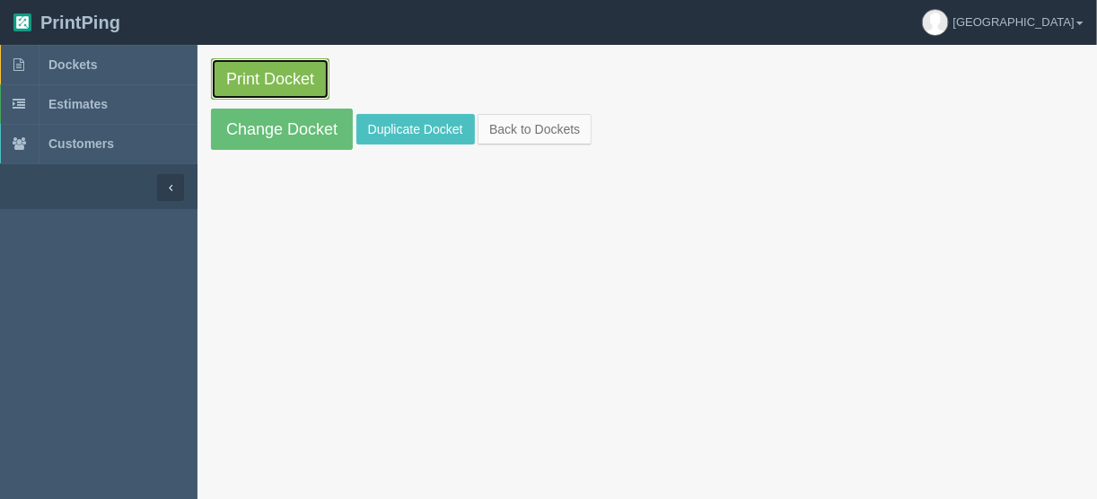
click at [274, 77] on link "Print Docket" at bounding box center [270, 78] width 119 height 41
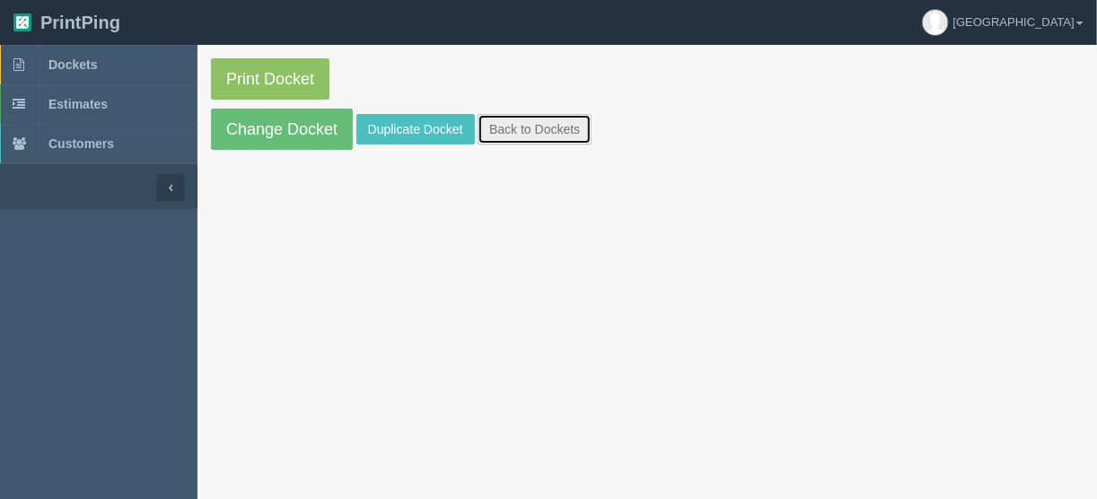
click at [532, 122] on link "Back to Dockets" at bounding box center [535, 129] width 114 height 31
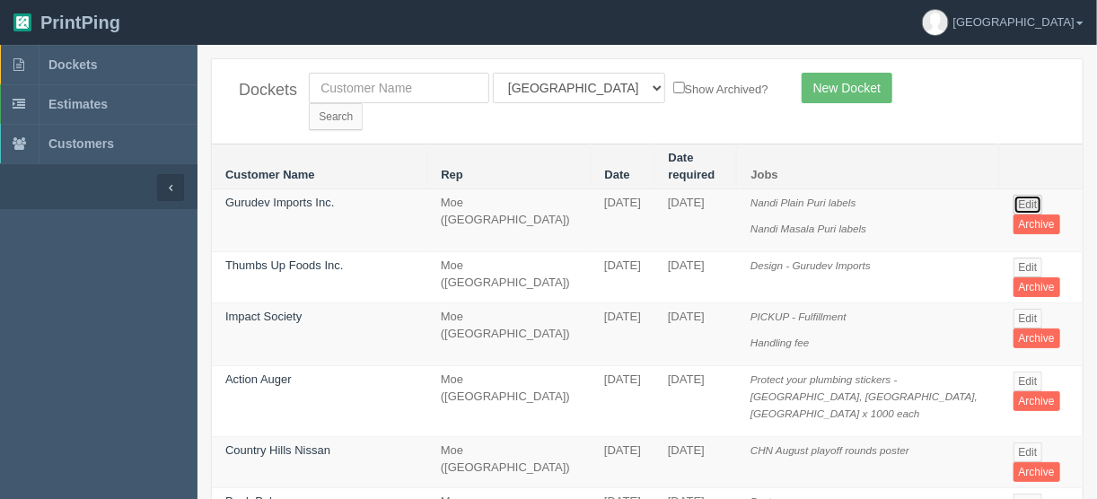
click at [1021, 195] on link "Edit" at bounding box center [1029, 205] width 30 height 20
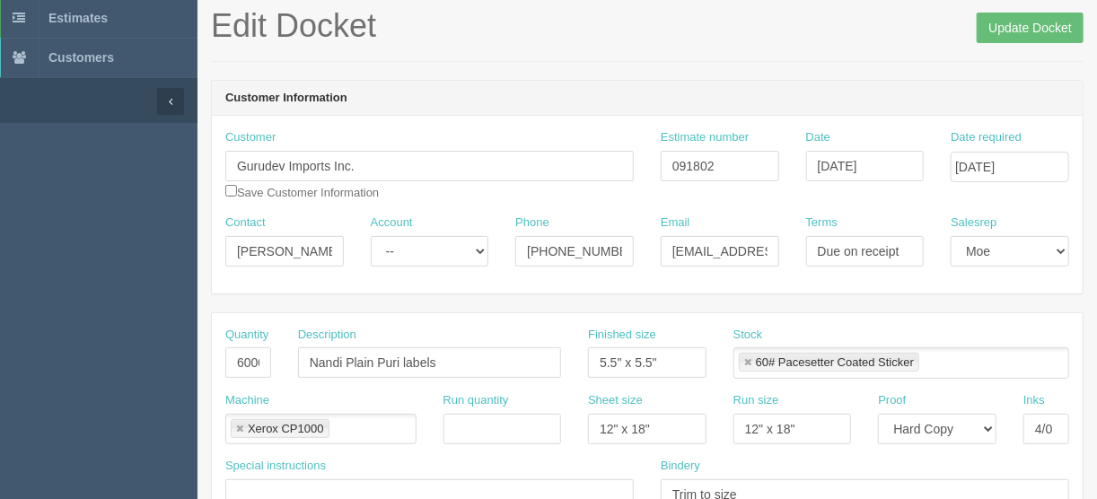
scroll to position [144, 0]
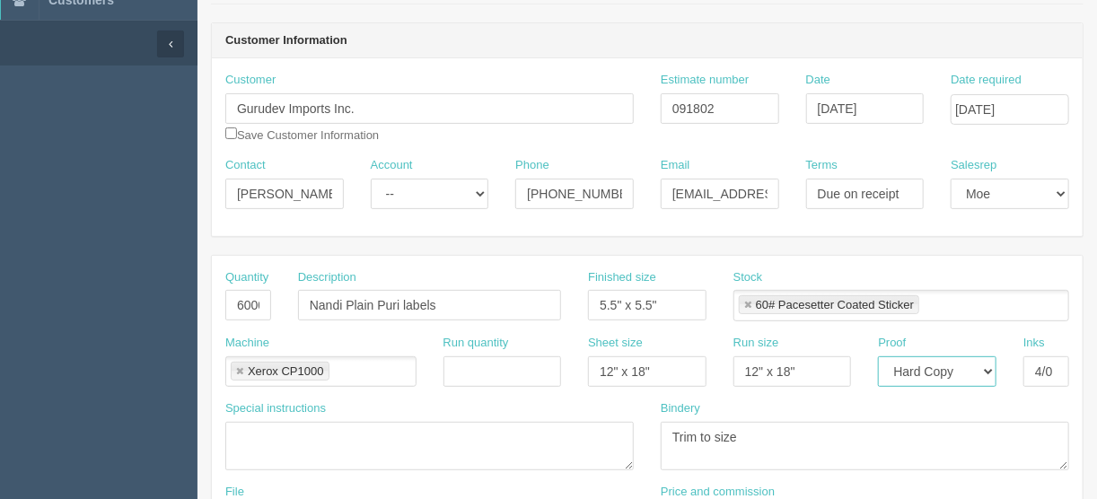
click at [991, 365] on select "-- Email Hard Copy" at bounding box center [937, 371] width 119 height 31
select select "Email"
click at [878, 356] on select "-- Email Hard Copy" at bounding box center [937, 371] width 119 height 31
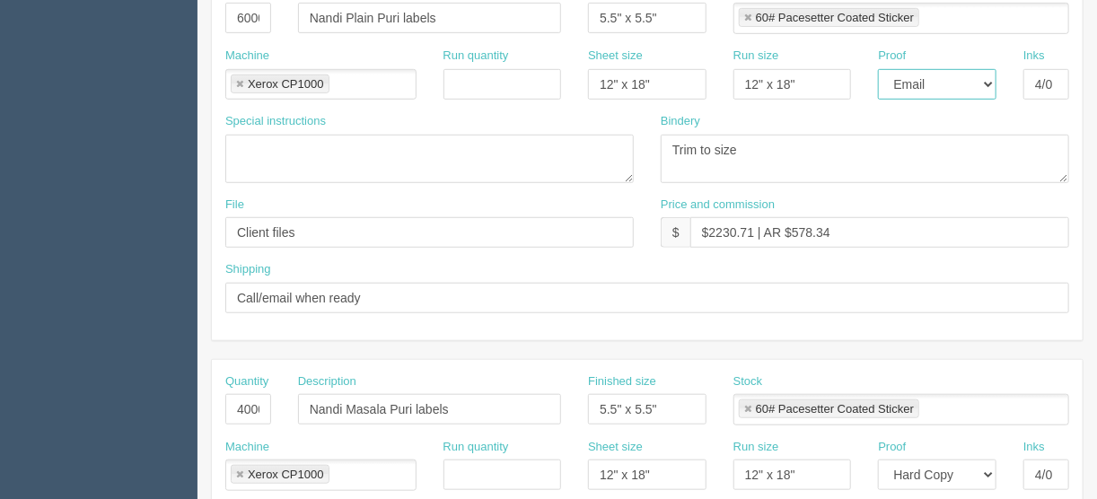
scroll to position [646, 0]
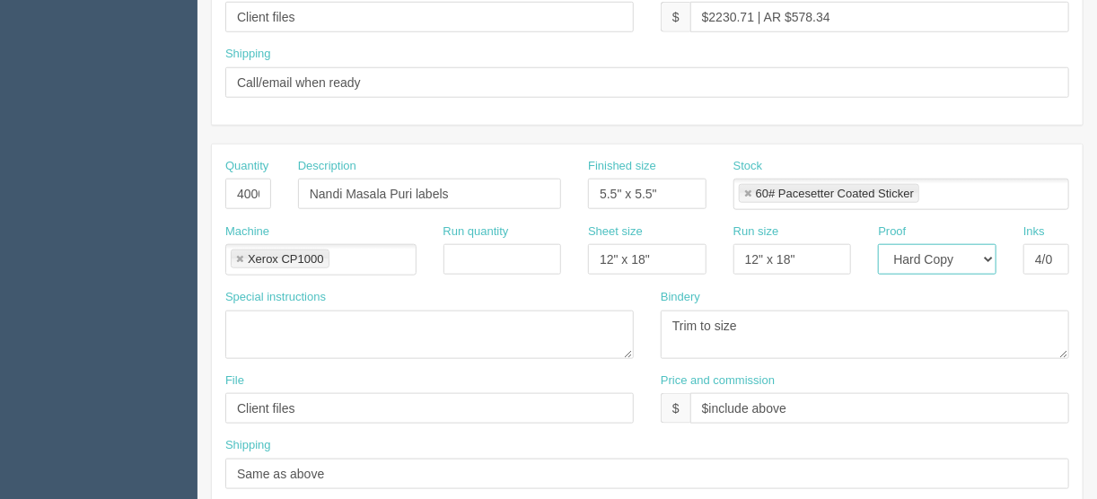
click at [988, 255] on select "-- Email Hard Copy" at bounding box center [937, 259] width 119 height 31
select select "Email"
click at [878, 244] on select "-- Email Hard Copy" at bounding box center [937, 259] width 119 height 31
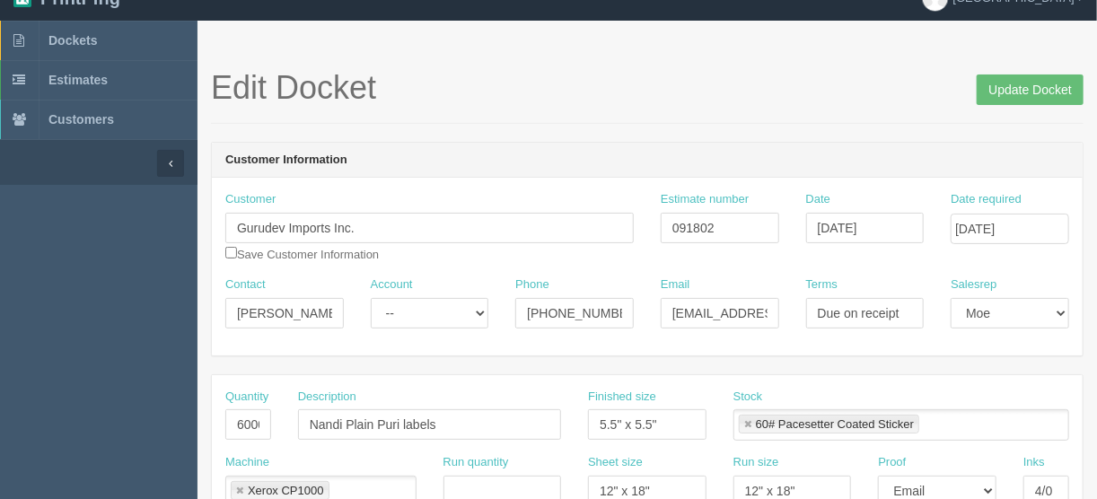
scroll to position [0, 0]
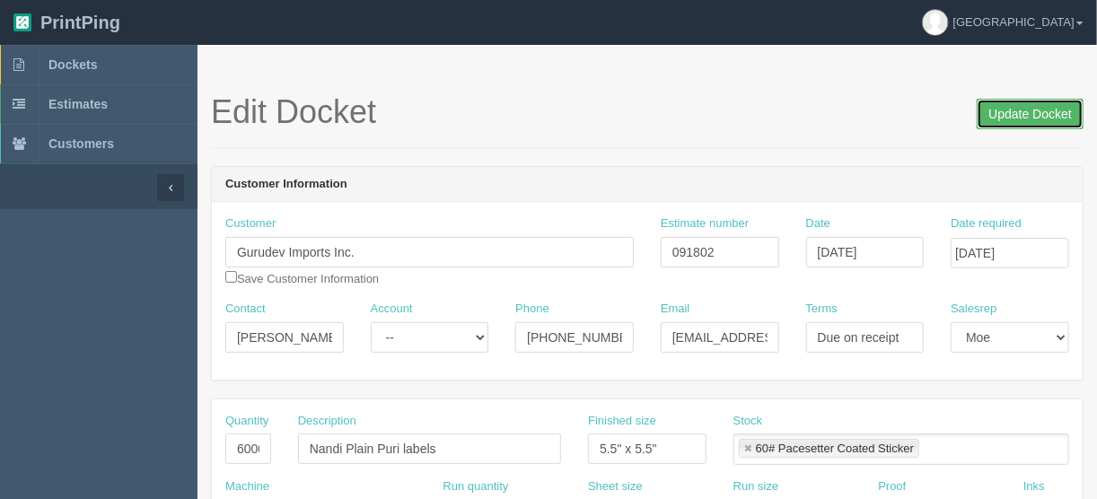
click at [1006, 110] on input "Update Docket" at bounding box center [1030, 114] width 107 height 31
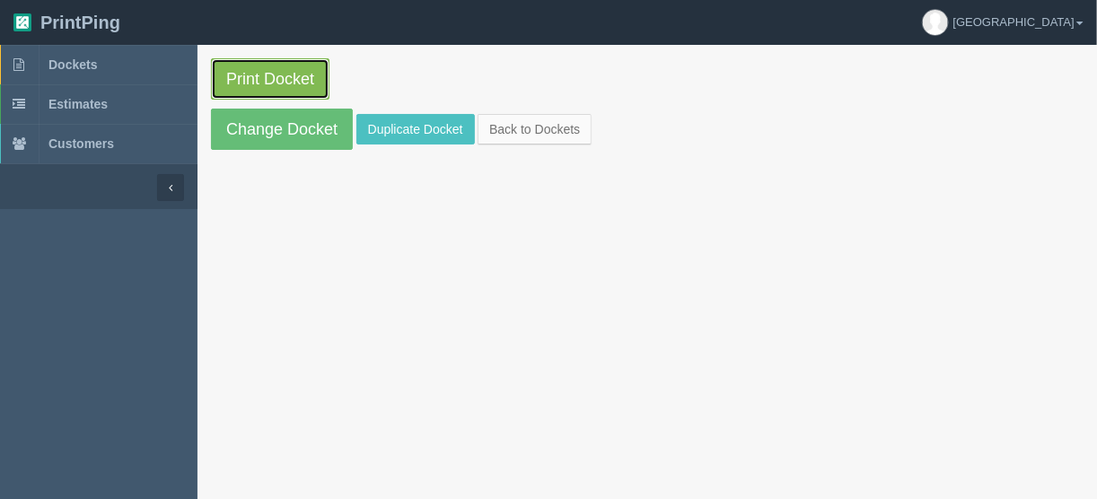
click at [253, 79] on link "Print Docket" at bounding box center [270, 78] width 119 height 41
